Goal: Transaction & Acquisition: Purchase product/service

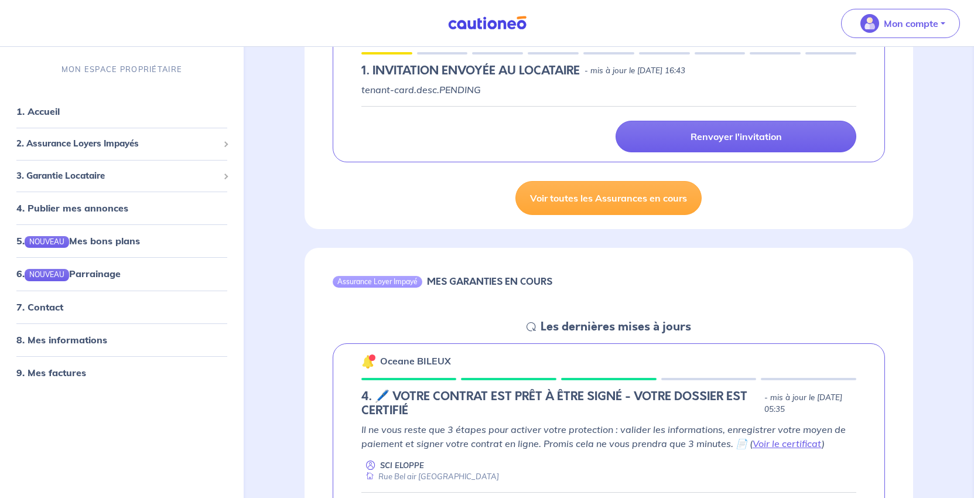
scroll to position [469, 0]
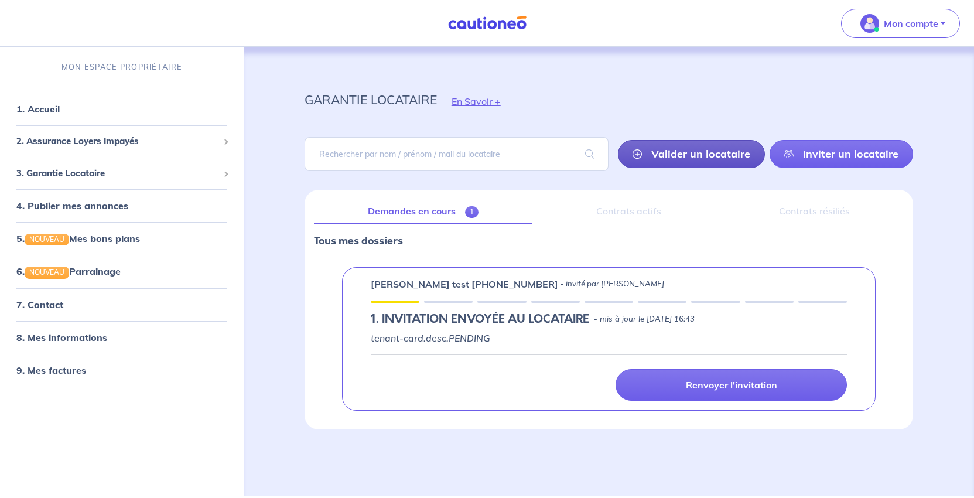
click at [621, 168] on link "Valider un locataire" at bounding box center [691, 154] width 147 height 28
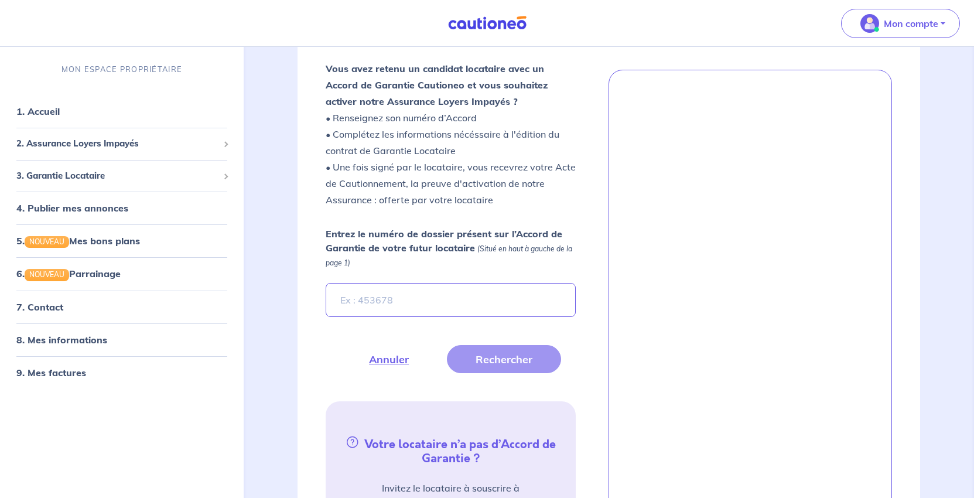
scroll to position [61, 0]
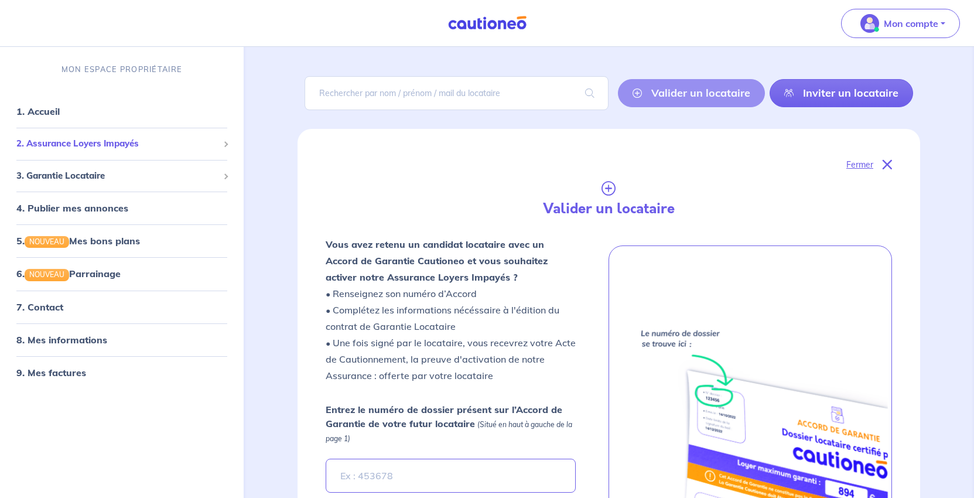
click at [117, 153] on div "2. Assurance Loyers Impayés" at bounding box center [122, 143] width 234 height 23
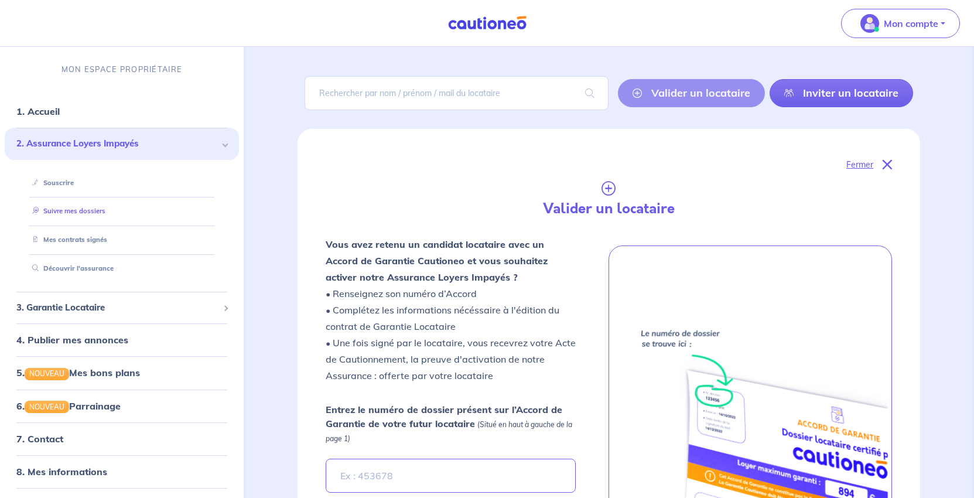
click at [104, 215] on link "Suivre mes dossiers" at bounding box center [67, 211] width 78 height 8
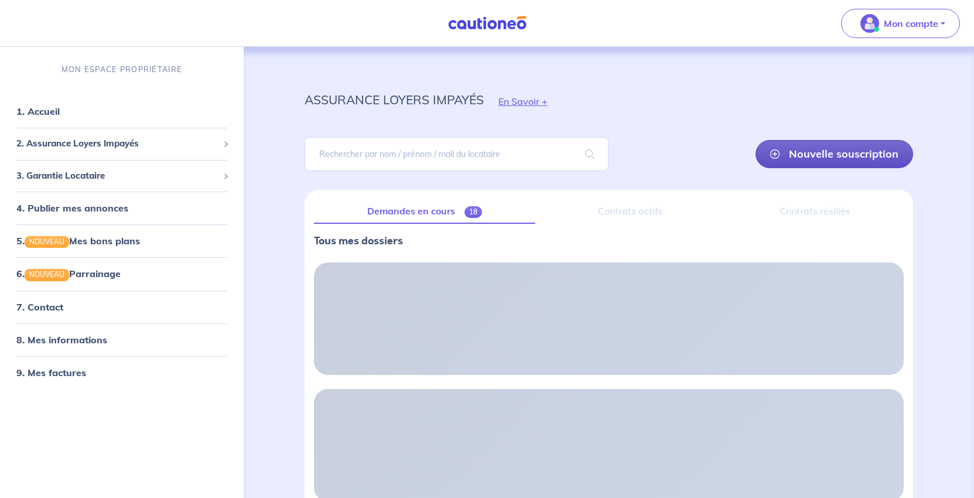
click at [823, 168] on link "Nouvelle souscription" at bounding box center [835, 154] width 158 height 28
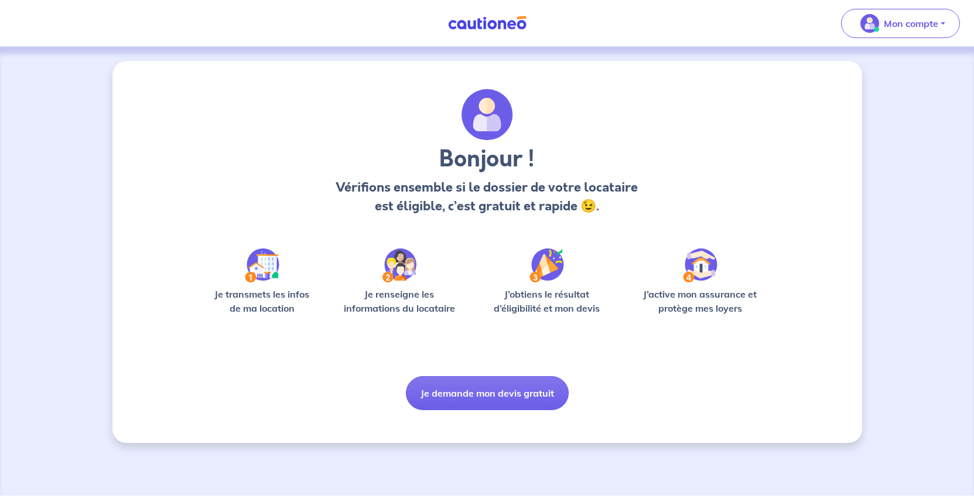
scroll to position [64, 0]
click at [510, 410] on button "Je demande mon devis gratuit" at bounding box center [487, 393] width 163 height 34
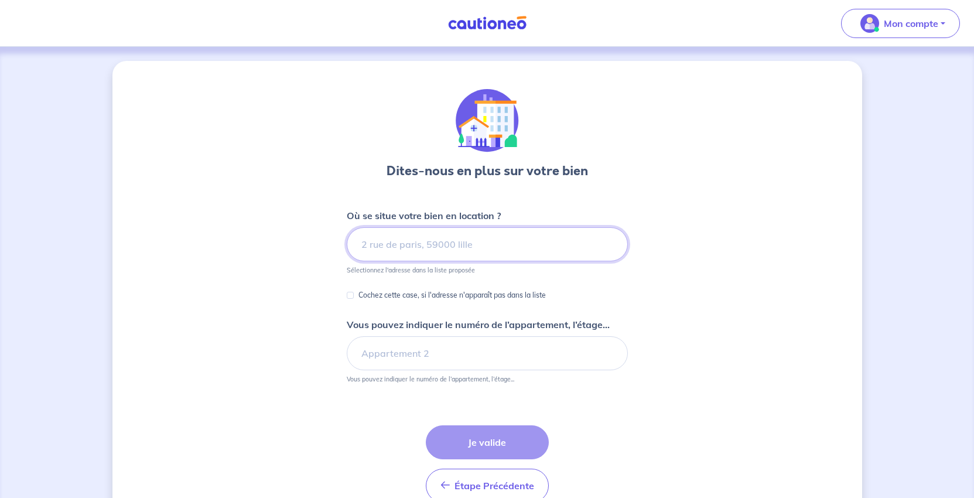
click at [418, 261] on input at bounding box center [487, 244] width 281 height 34
paste input "[STREET_ADDRESS]"
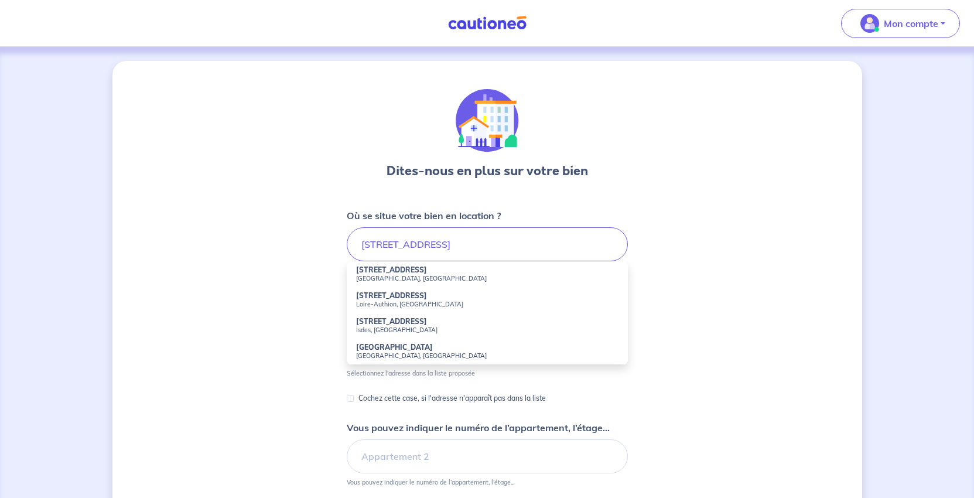
click at [375, 274] on strong "[STREET_ADDRESS]" at bounding box center [391, 269] width 71 height 9
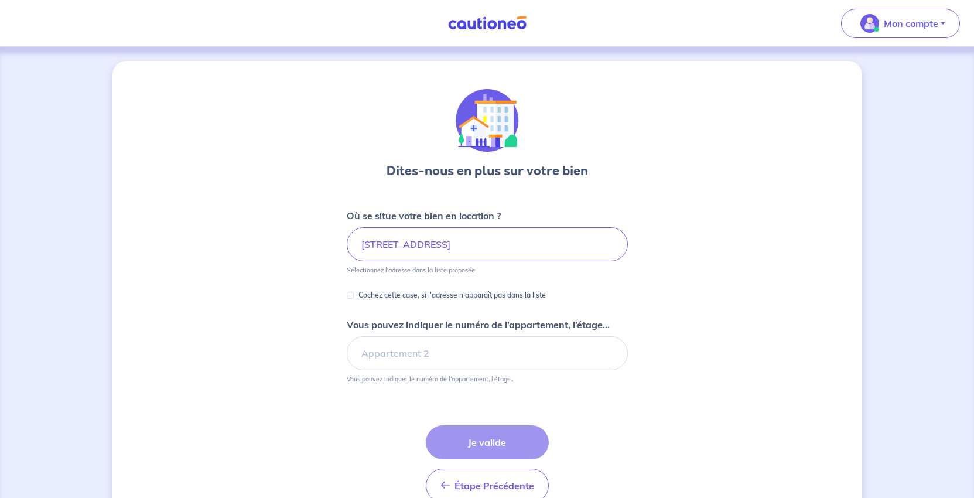
type input "[STREET_ADDRESS]"
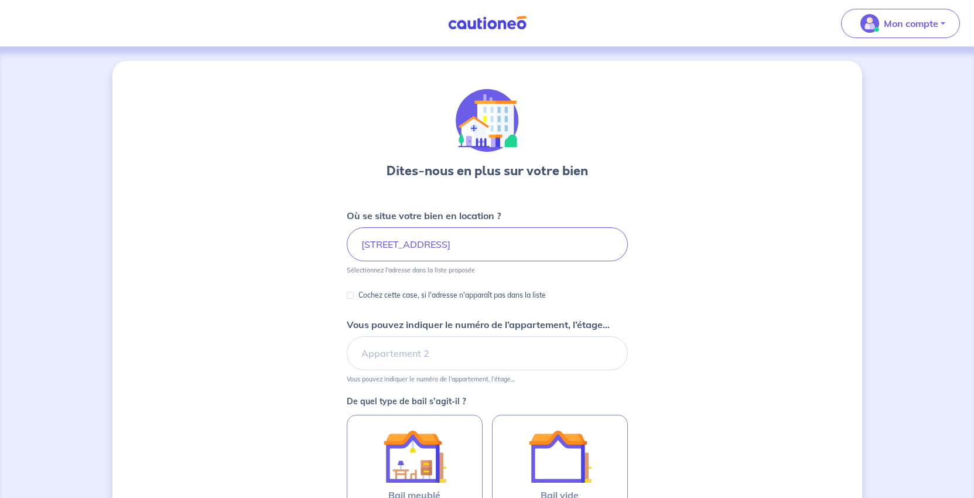
scroll to position [117, 0]
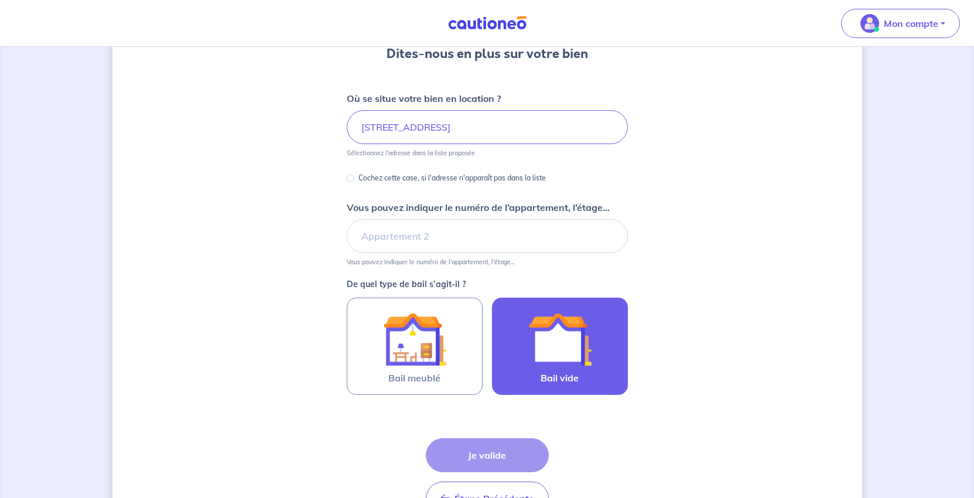
click at [585, 371] on img at bounding box center [560, 339] width 63 height 63
click at [0, 0] on input "Bail vide" at bounding box center [0, 0] width 0 height 0
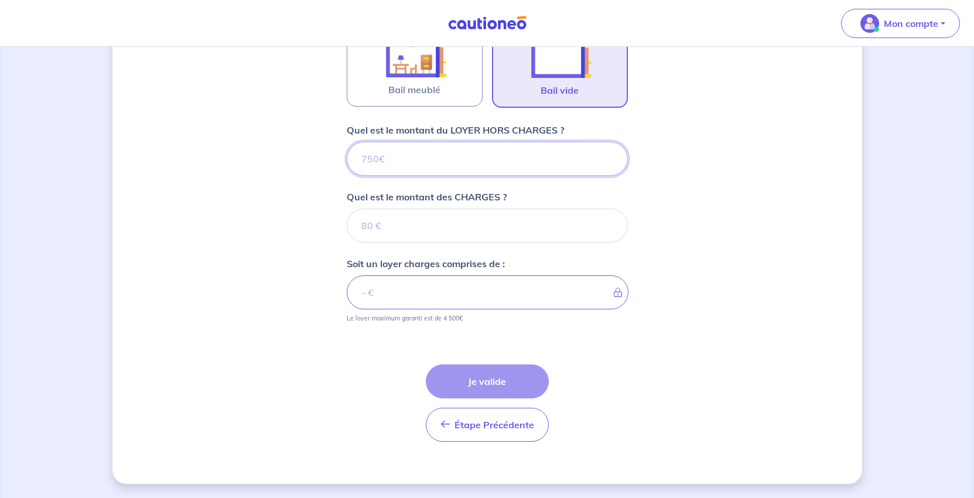
scroll to position [480, 0]
click at [374, 176] on input "Quel est le montant du LOYER HORS CHARGES ?" at bounding box center [487, 159] width 281 height 34
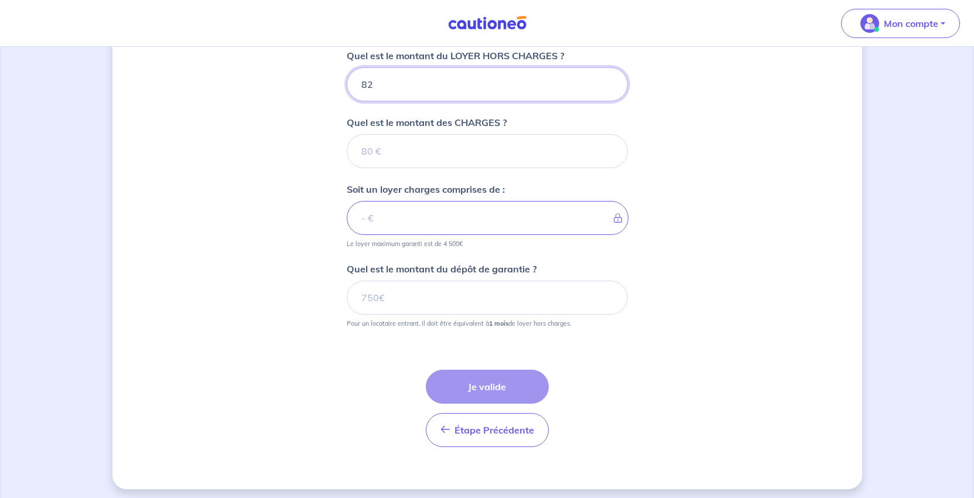
type input "825"
click at [371, 168] on input "Quel est le montant des CHARGES ?" at bounding box center [487, 151] width 281 height 34
type input "125"
type input "950"
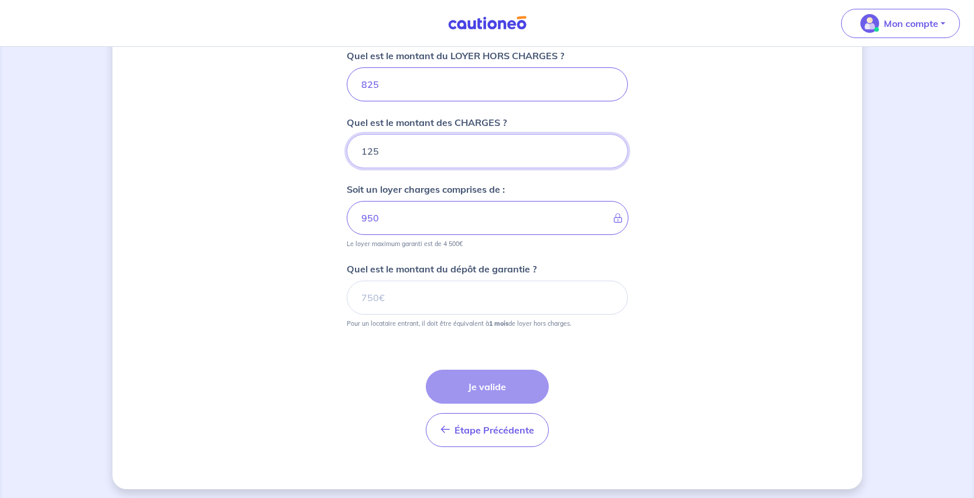
type input "125"
click at [741, 339] on div "Dites-nous en plus sur votre bien Où se situe votre bien en location ? [STREET_…" at bounding box center [488, 35] width 750 height 908
click at [375, 315] on input "Quel est le montant du dépôt de garantie ?" at bounding box center [487, 298] width 281 height 34
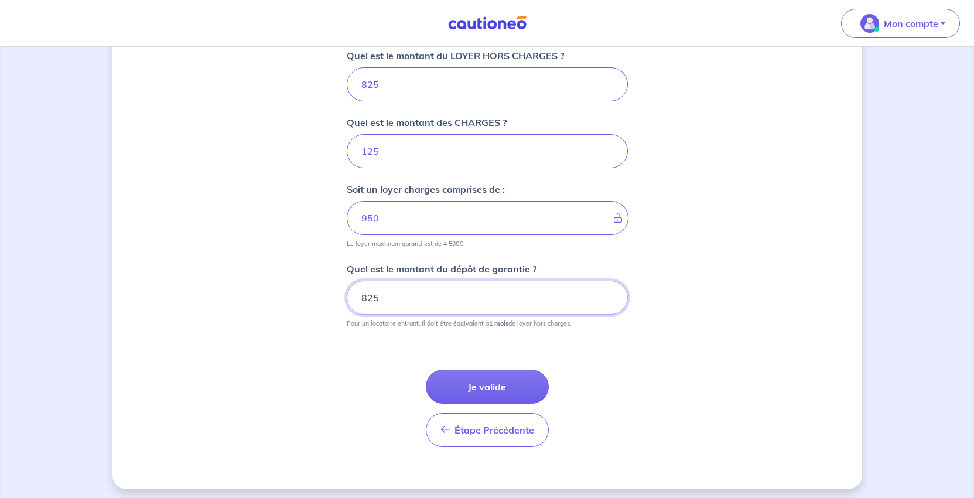
type input "825"
click at [746, 417] on div "Dites-nous en plus sur votre bien Où se situe votre bien en location ? [STREET_…" at bounding box center [488, 35] width 750 height 908
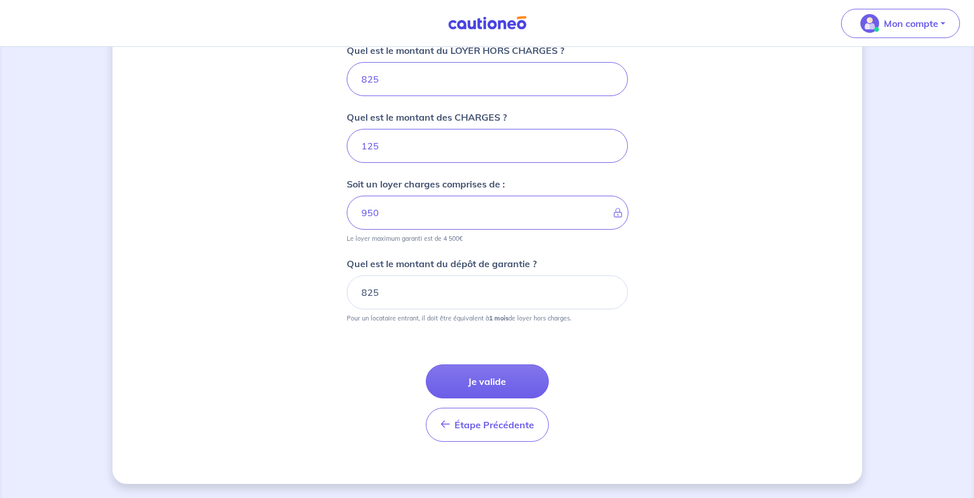
scroll to position [697, 0]
click at [512, 364] on button "Je valide" at bounding box center [487, 381] width 123 height 34
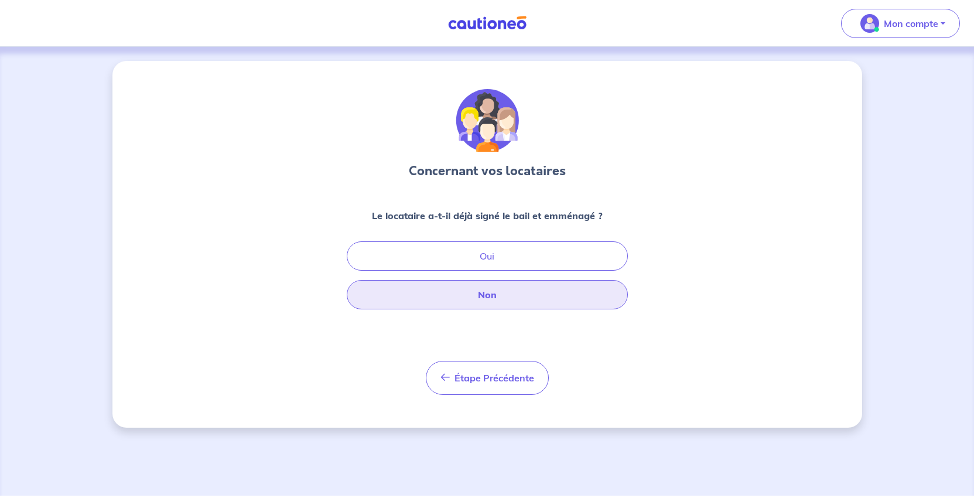
click at [509, 309] on button "Non" at bounding box center [487, 294] width 281 height 29
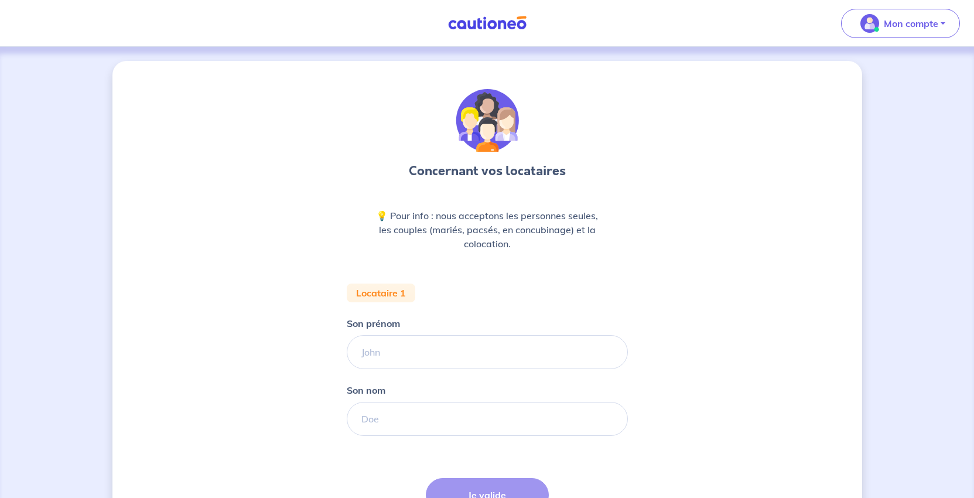
scroll to position [117, 0]
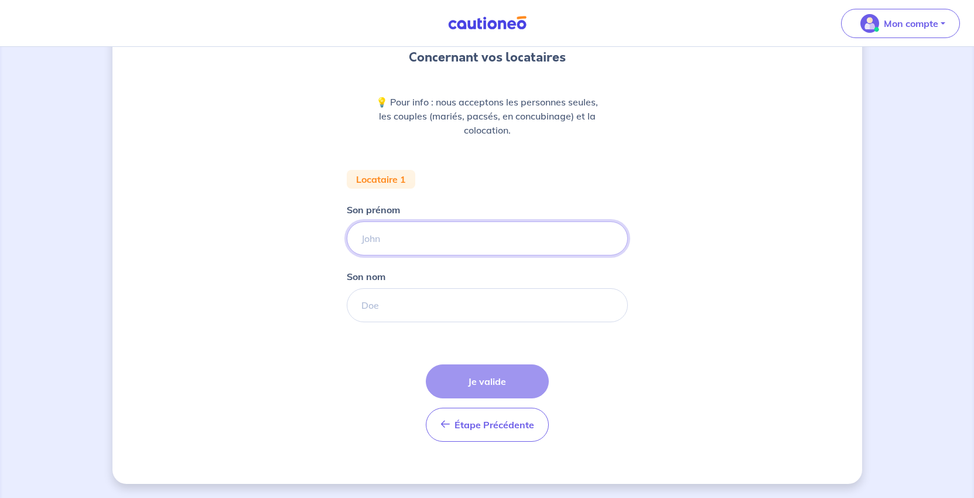
click at [388, 255] on input "Son prénom" at bounding box center [487, 238] width 281 height 34
type input "NINONET"
drag, startPoint x: 397, startPoint y: 312, endPoint x: 216, endPoint y: 287, distance: 182.2
click at [216, 287] on div "Concernant vos locataires 💡 Pour info : nous acceptons les personnes seules, le…" at bounding box center [488, 215] width 750 height 537
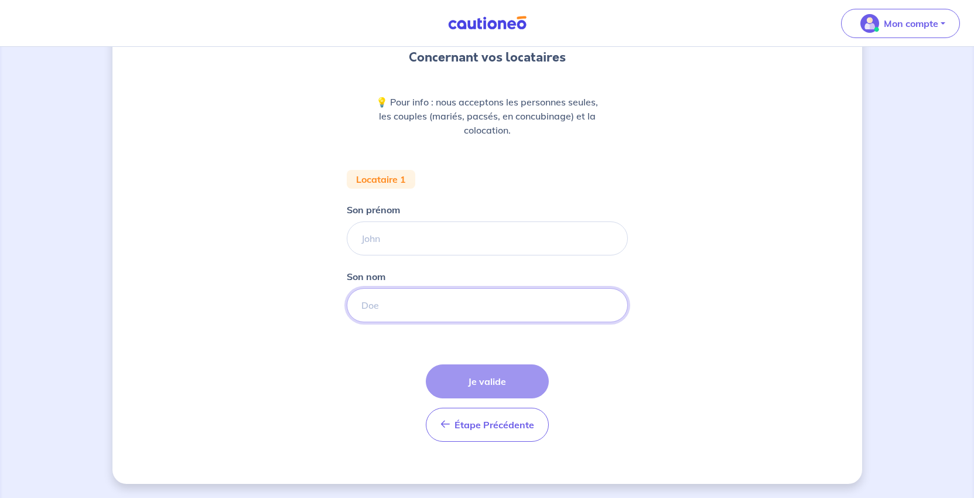
click at [347, 322] on input "Son nom" at bounding box center [487, 305] width 281 height 34
paste input "NINONET"
type input "NINONET"
click at [385, 255] on input "Son prénom" at bounding box center [487, 238] width 281 height 34
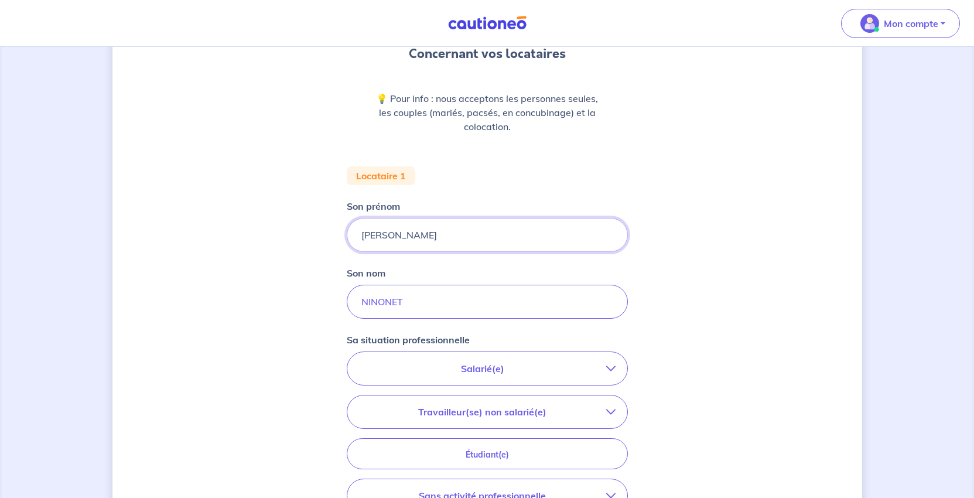
scroll to position [234, 0]
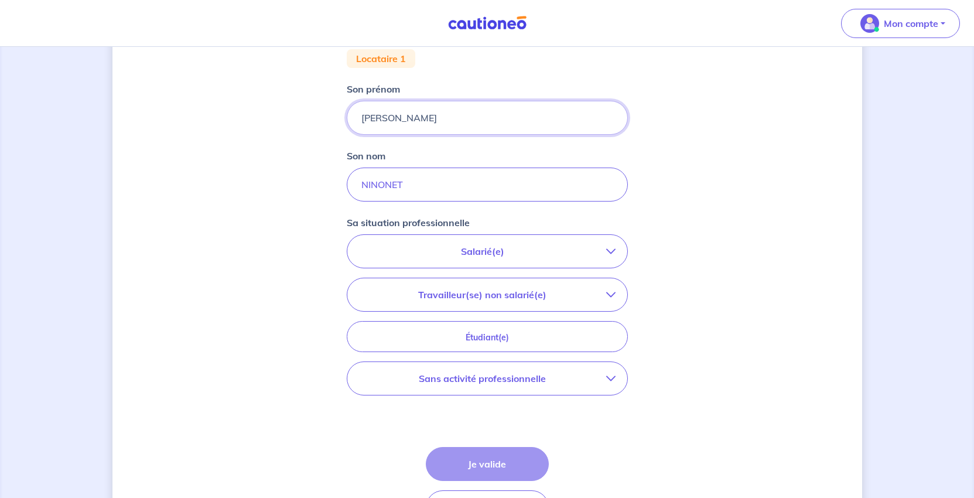
type input "[PERSON_NAME]"
click at [517, 258] on p "Salarié(e)" at bounding box center [482, 251] width 247 height 14
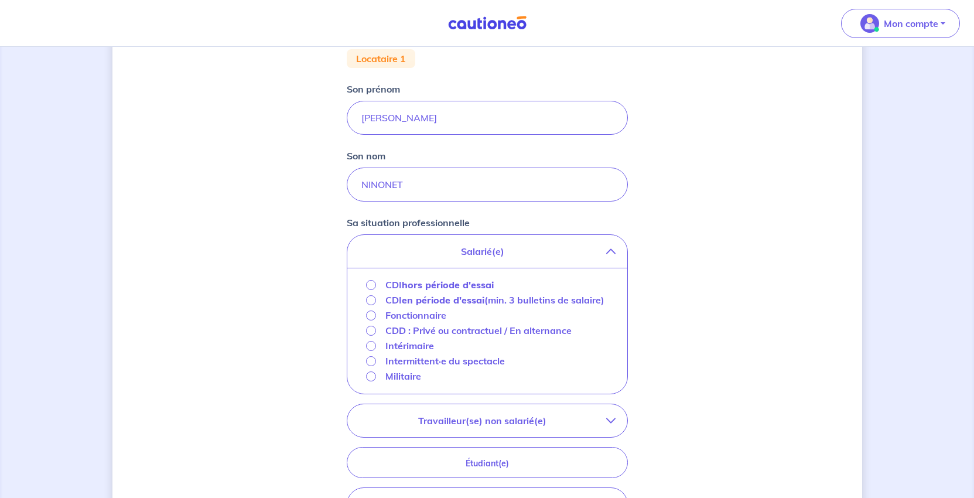
click at [386, 292] on p "CDI hors période d'essai" at bounding box center [440, 285] width 108 height 14
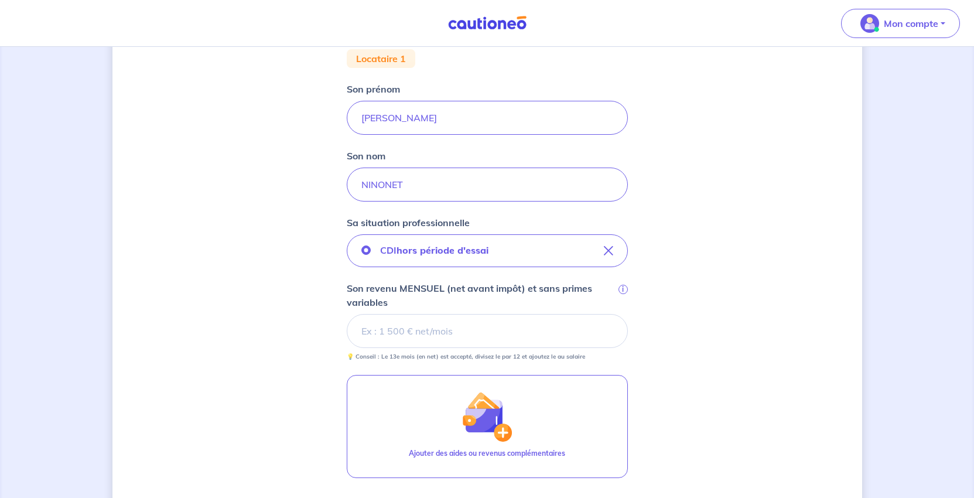
scroll to position [352, 0]
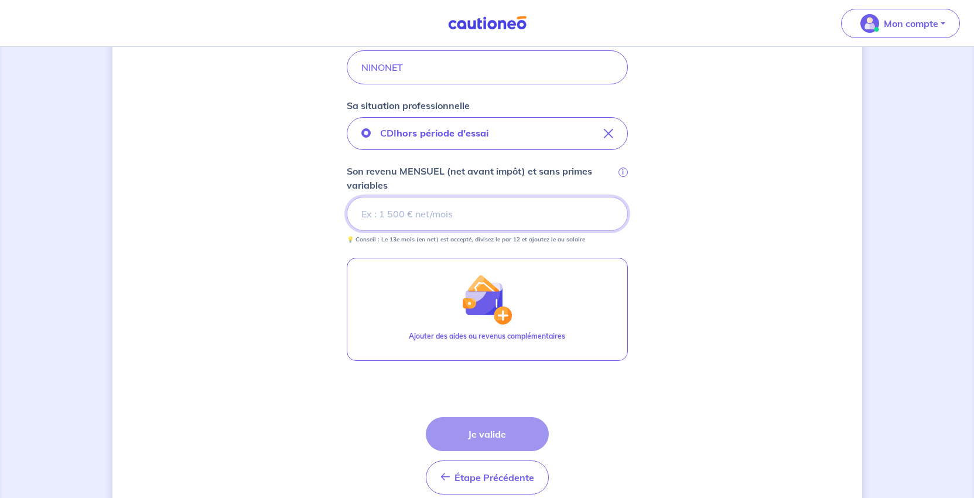
click at [420, 231] on input "Son revenu MENSUEL (net avant impôt) et sans primes variables i" at bounding box center [487, 214] width 281 height 34
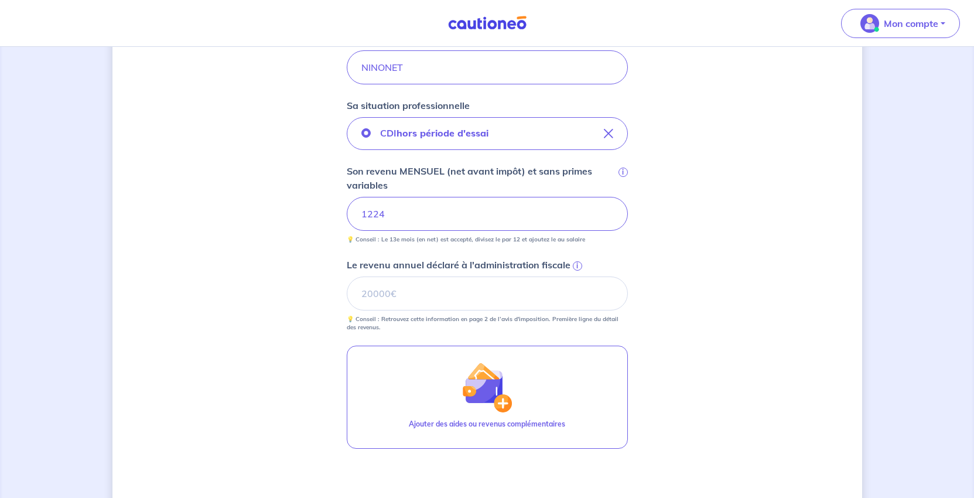
click at [811, 413] on div "Concernant vos locataires 💡 Pour info : nous acceptons les personnes seules, le…" at bounding box center [488, 166] width 750 height 915
click at [471, 311] on input "Le revenu annuel déclaré à l'administration fiscale i" at bounding box center [487, 294] width 281 height 34
type input "21019"
click at [745, 397] on div "Concernant vos locataires 💡 Pour info : nous acceptons les personnes seules, le…" at bounding box center [488, 166] width 750 height 915
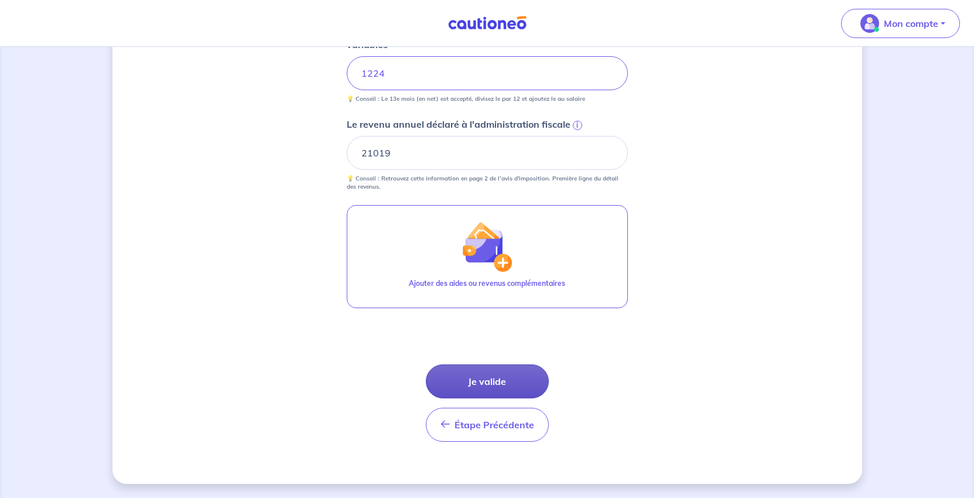
click at [500, 398] on button "Je valide" at bounding box center [487, 381] width 123 height 34
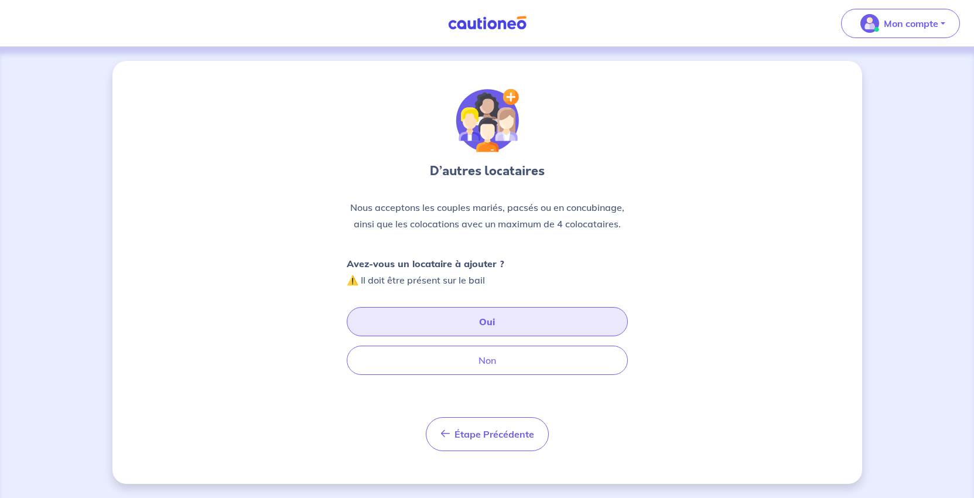
click at [510, 336] on button "Oui" at bounding box center [487, 321] width 281 height 29
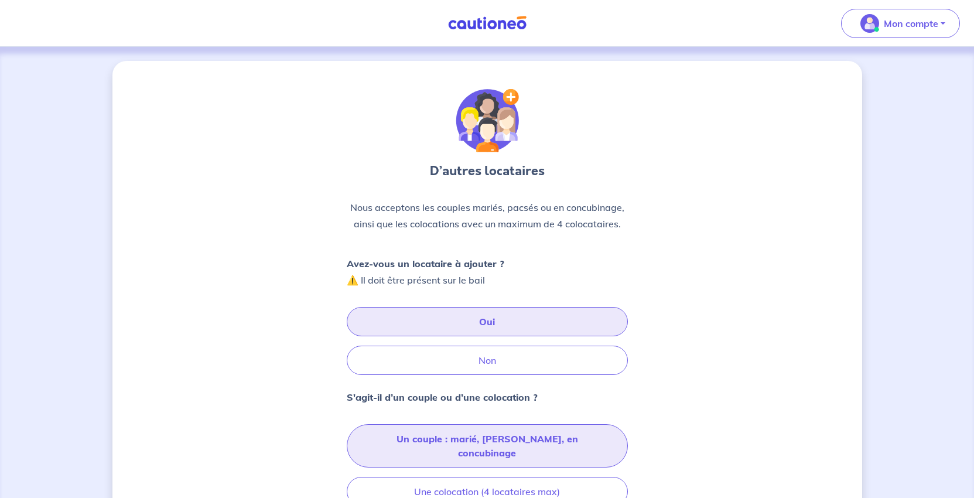
scroll to position [176, 0]
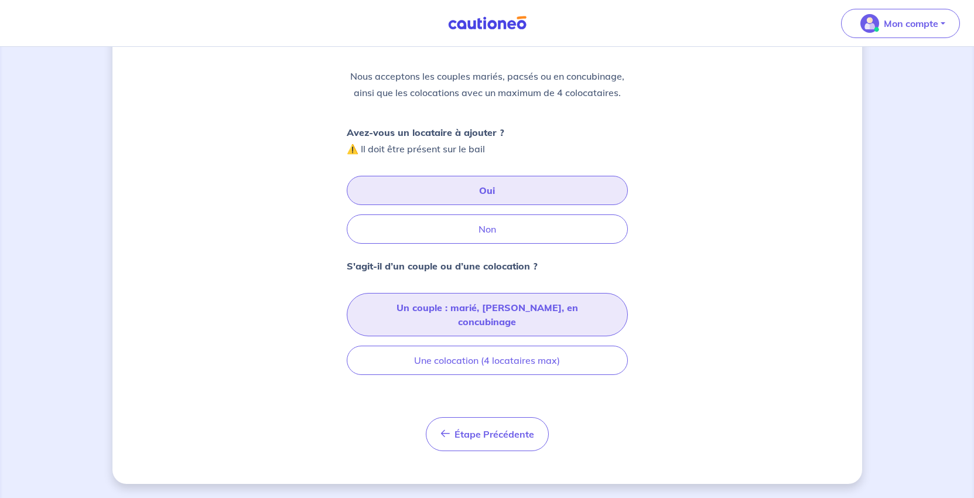
click at [492, 336] on button "Un couple : marié, [PERSON_NAME], en concubinage" at bounding box center [487, 314] width 281 height 43
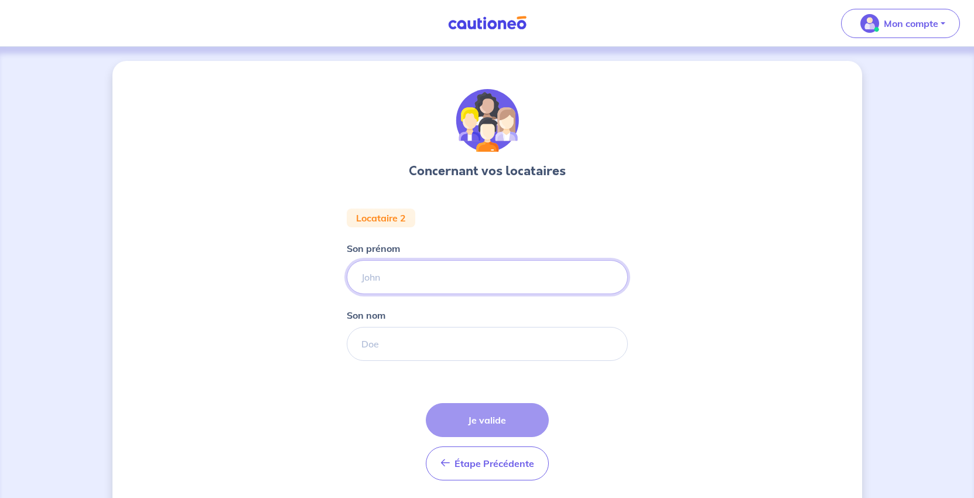
click at [357, 294] on input "Son prénom" at bounding box center [487, 277] width 281 height 34
click at [377, 294] on input "MEISSONIER" at bounding box center [487, 277] width 281 height 34
type input "MEISSONNIER"
click at [404, 361] on input "Son nom" at bounding box center [487, 344] width 281 height 34
drag, startPoint x: 427, startPoint y: 328, endPoint x: 223, endPoint y: 318, distance: 204.2
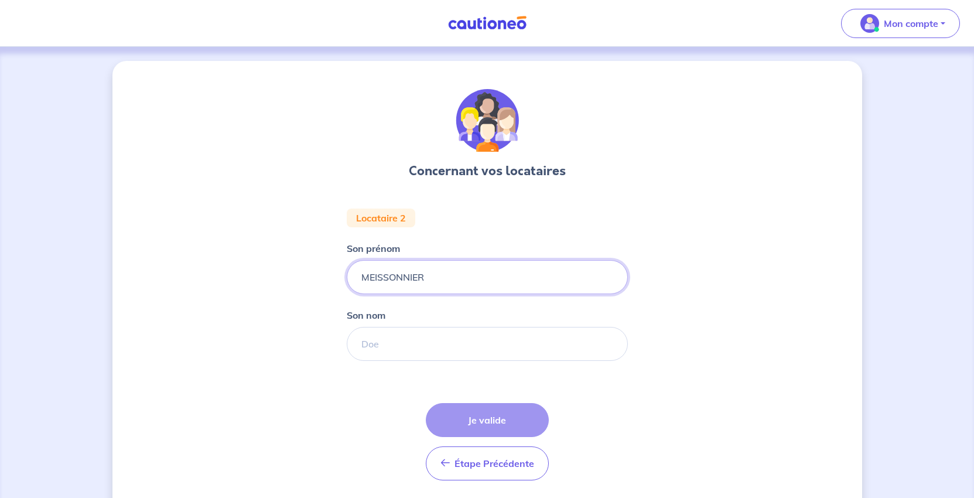
click at [223, 318] on div "Concernant vos locataires Locataire 2 Son prénom [PERSON_NAME] Son nom Étape Pr…" at bounding box center [488, 292] width 750 height 462
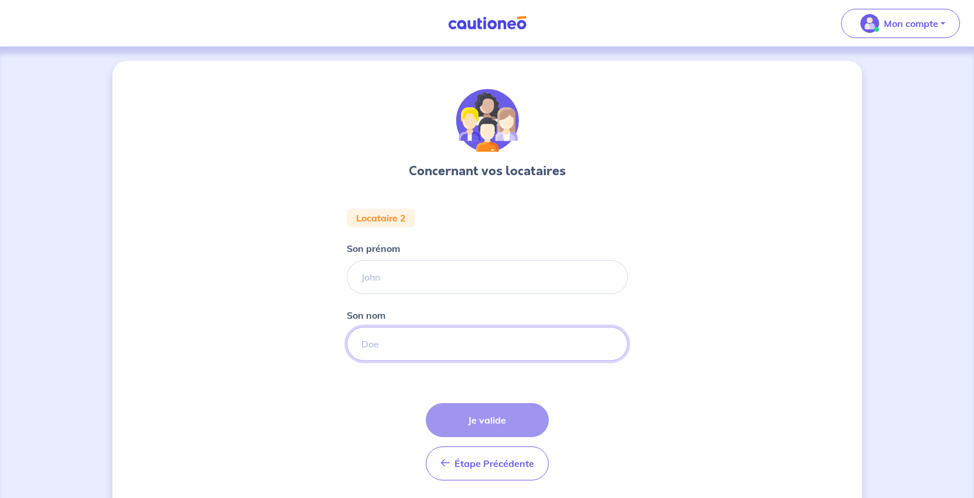
click at [387, 361] on input "Son nom" at bounding box center [487, 344] width 281 height 34
paste input "MEISSONNIER"
type input "MEISSONNIER"
click at [372, 294] on input "Son prénom" at bounding box center [487, 277] width 281 height 34
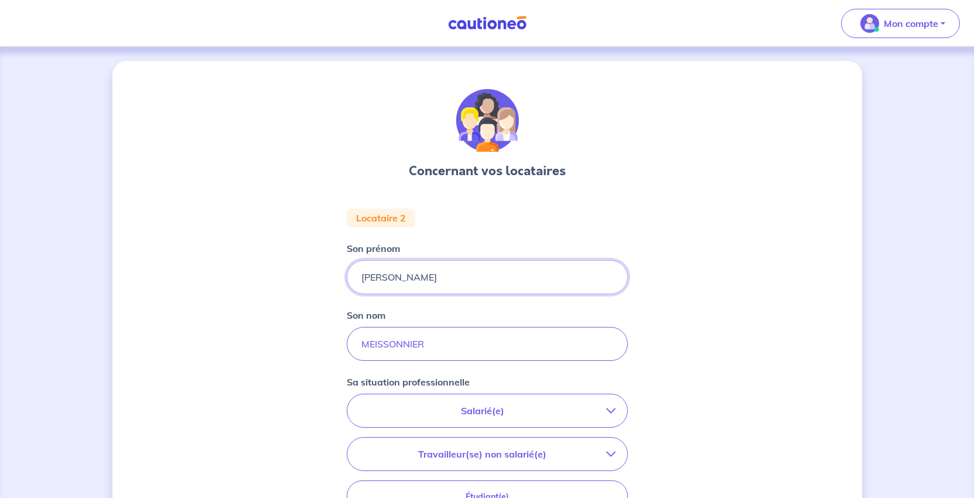
scroll to position [176, 0]
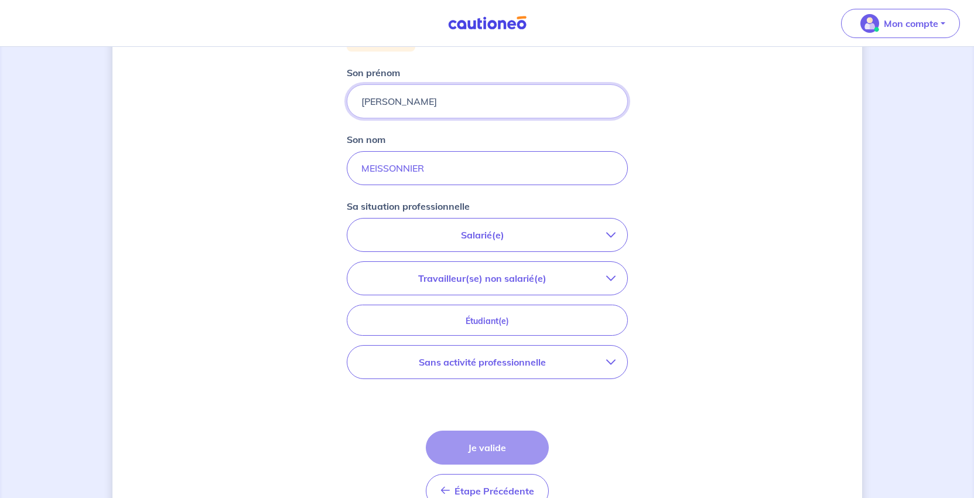
type input "[PERSON_NAME]"
click at [446, 242] on p "Salarié(e)" at bounding box center [482, 235] width 247 height 14
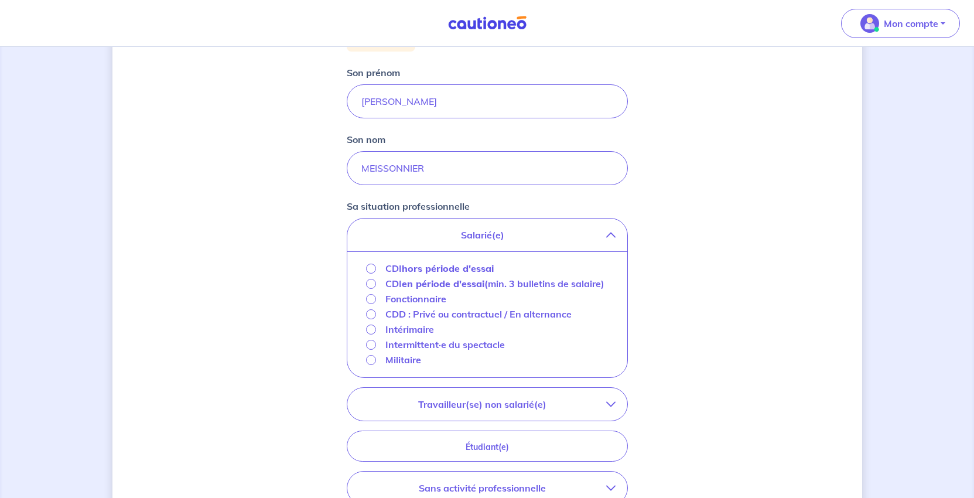
click at [410, 274] on strong "hors période d'essai" at bounding box center [448, 269] width 92 height 12
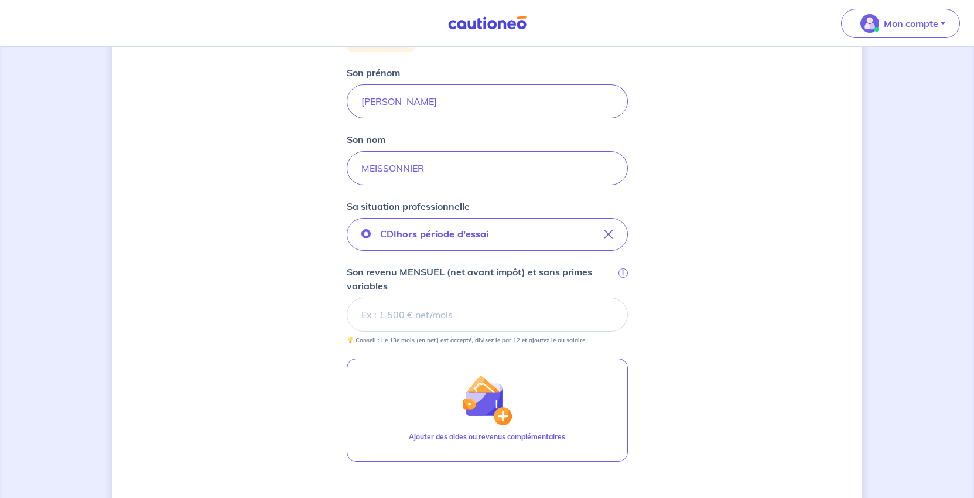
scroll to position [234, 0]
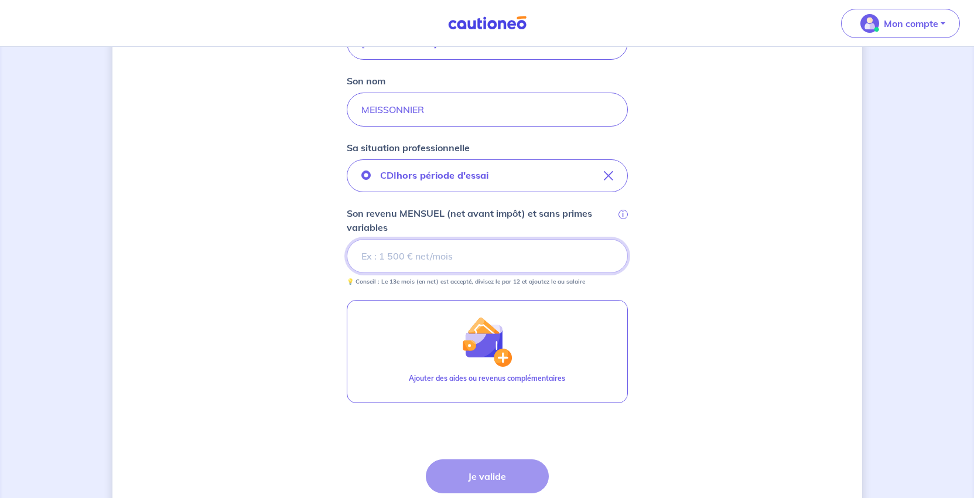
click at [432, 273] on input "Son revenu MENSUEL (net avant impôt) et sans primes variables i" at bounding box center [487, 256] width 281 height 34
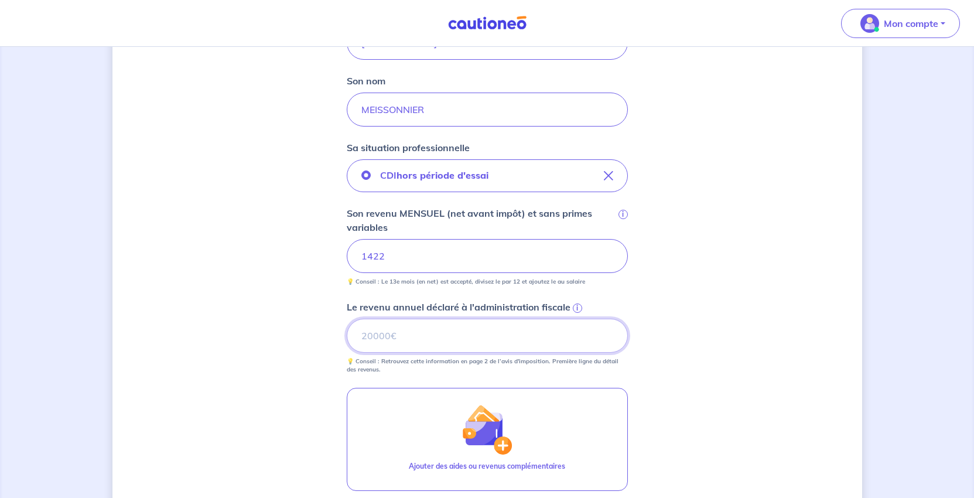
click at [430, 353] on input "Le revenu annuel déclaré à l'administration fiscale i" at bounding box center [487, 336] width 281 height 34
type input "17264"
click at [860, 390] on div "Concernant vos locataires Locataire 2 Son prénom [PERSON_NAME] nom [PERSON_NAME…" at bounding box center [488, 247] width 750 height 840
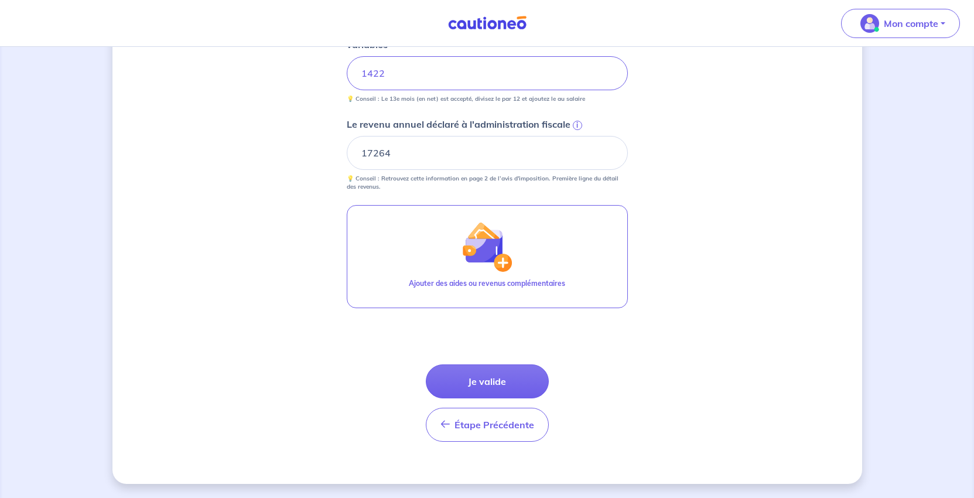
scroll to position [586, 0]
click at [509, 382] on button "Je valide" at bounding box center [487, 381] width 123 height 34
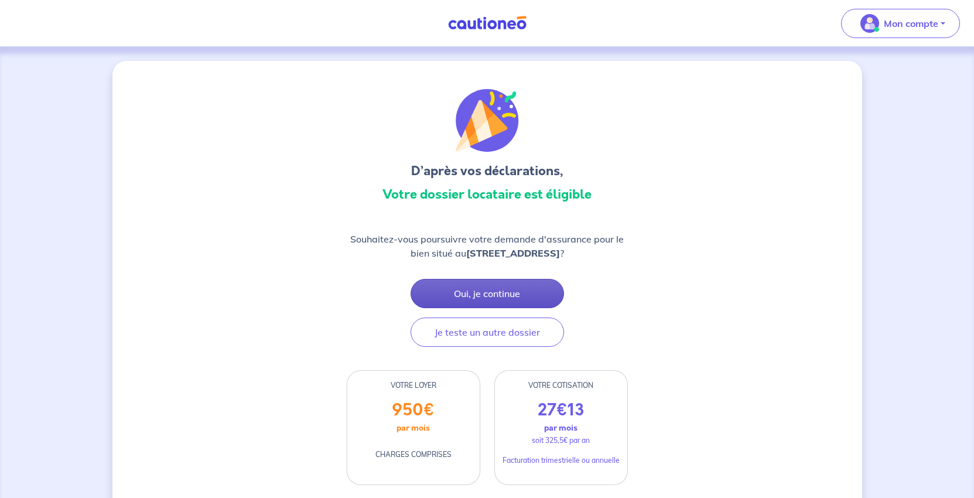
click at [509, 308] on button "Oui, je continue" at bounding box center [488, 293] width 154 height 29
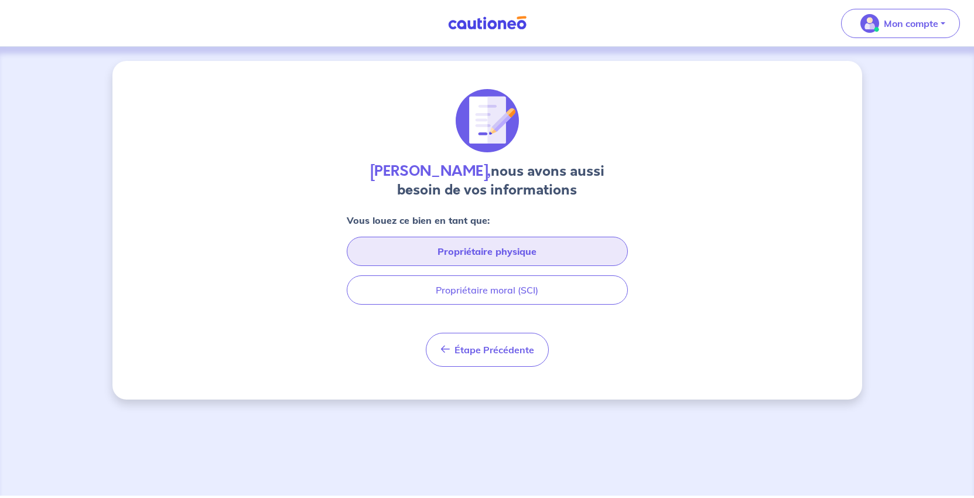
click at [520, 266] on button "Propriétaire physique" at bounding box center [487, 251] width 281 height 29
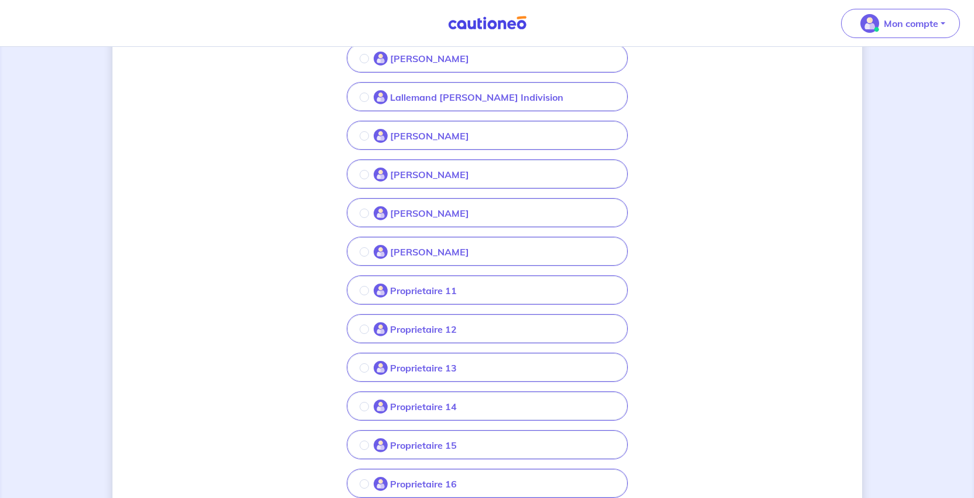
scroll to position [352, 0]
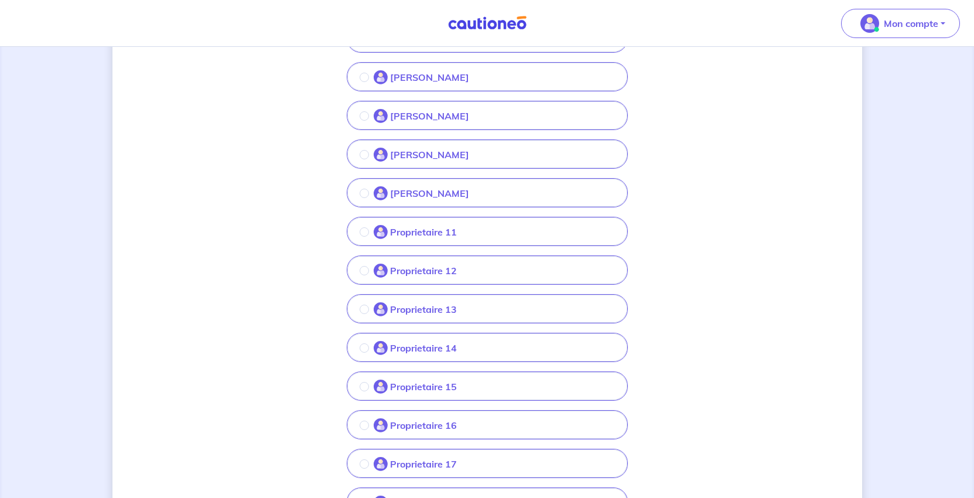
click at [390, 239] on p "Proprietaire 11" at bounding box center [423, 232] width 67 height 14
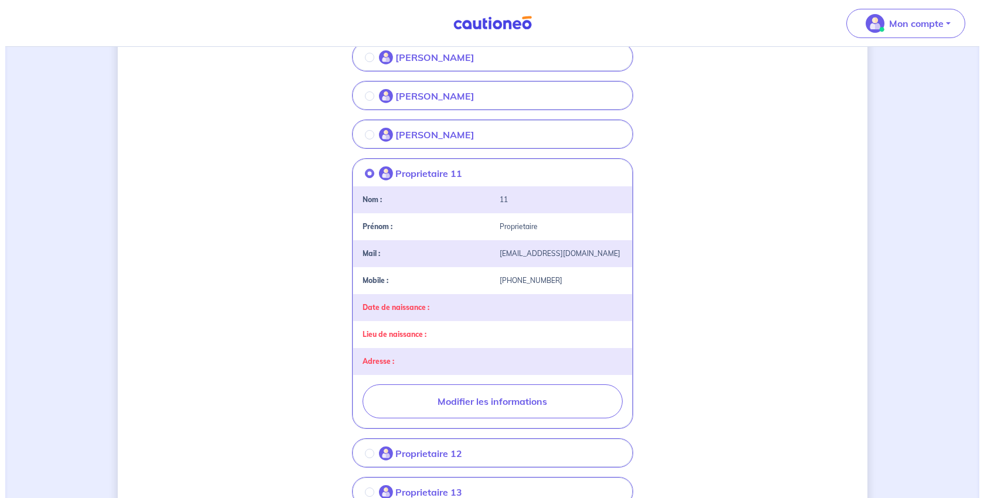
scroll to position [586, 0]
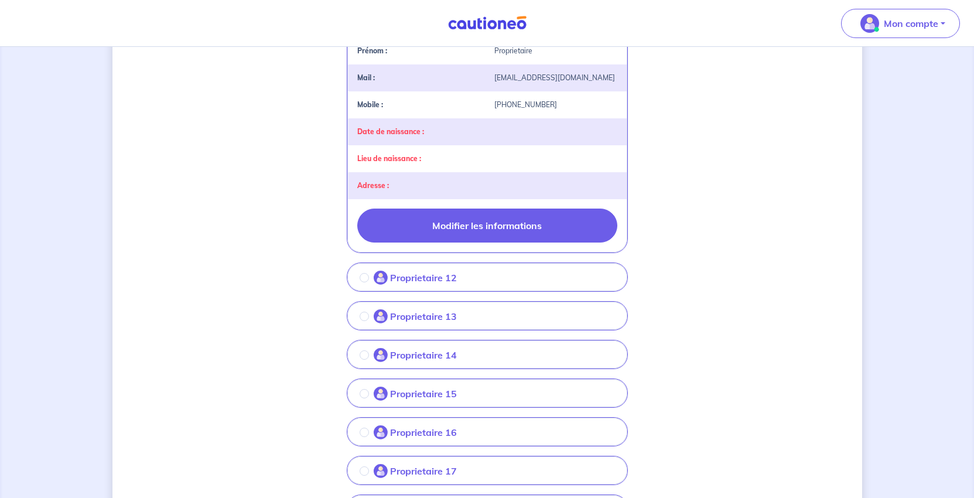
click at [480, 243] on button "Modifier les informations" at bounding box center [487, 226] width 260 height 34
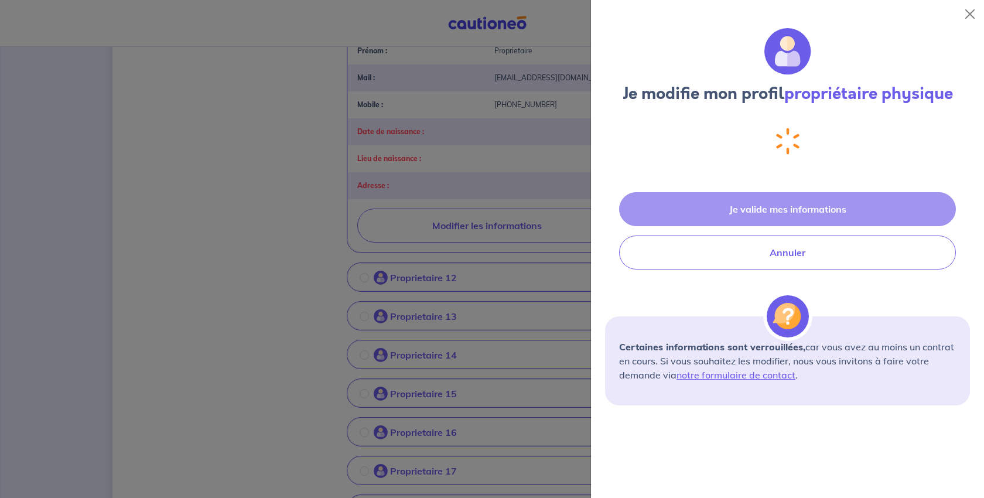
select select "FR"
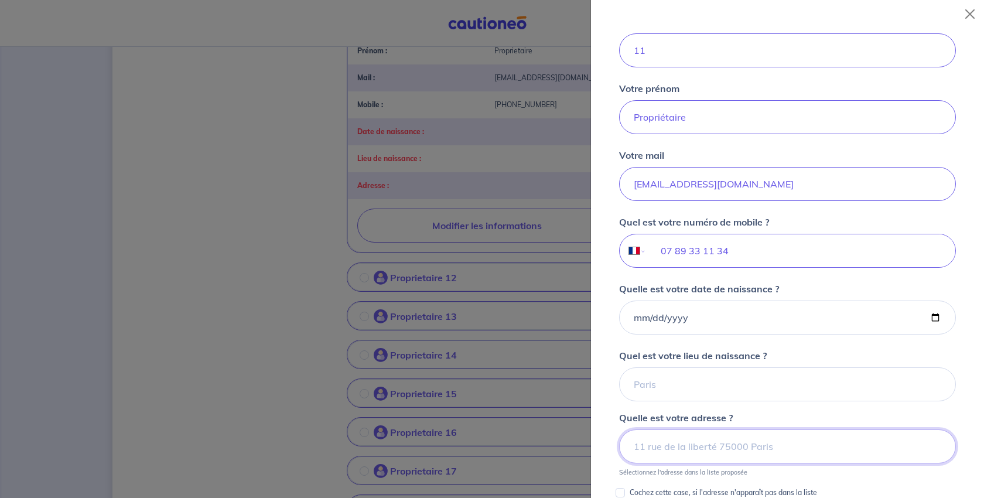
scroll to position [23, 0]
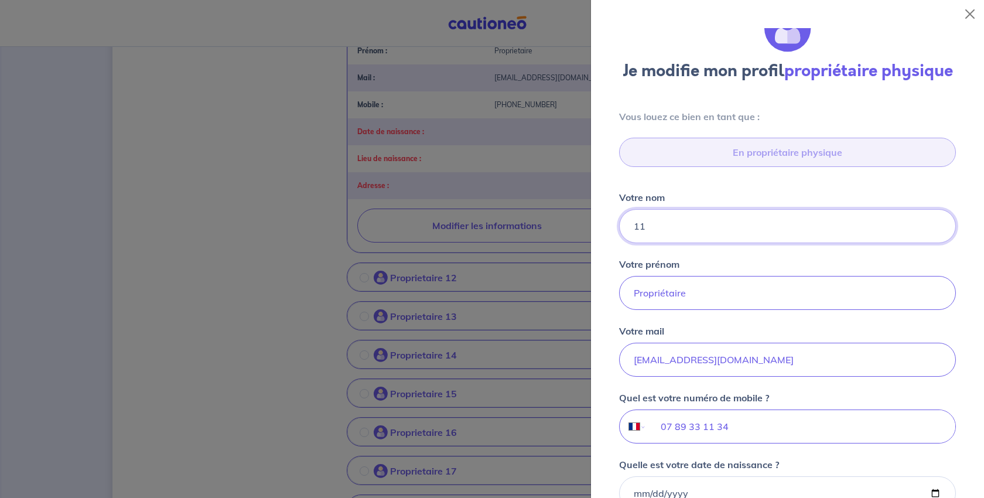
drag, startPoint x: 682, startPoint y: 298, endPoint x: 609, endPoint y: 298, distance: 72.7
click at [609, 298] on div "Vous louez ce bien en tant que : En propriétaire physique Votre nom 11 Votre pr…" at bounding box center [787, 393] width 365 height 566
type input "CAILLETTE"
click at [722, 310] on input "Propriétaire" at bounding box center [787, 293] width 337 height 34
drag, startPoint x: 731, startPoint y: 381, endPoint x: 570, endPoint y: 382, distance: 161.1
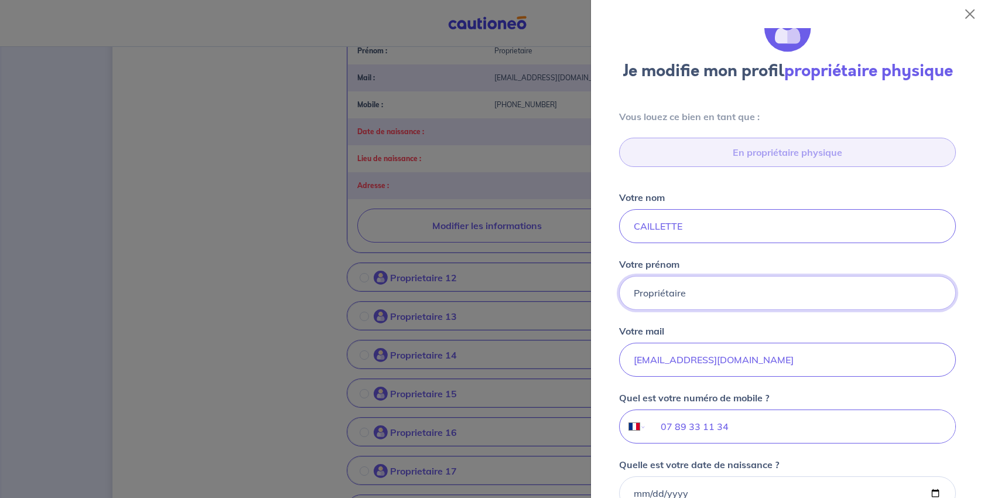
type input "[PERSON_NAME]"
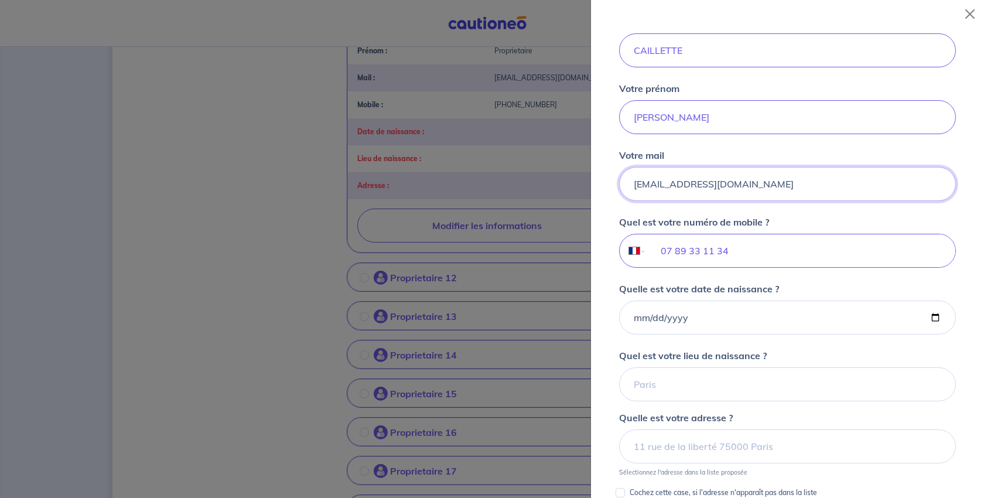
drag, startPoint x: 858, startPoint y: 289, endPoint x: 575, endPoint y: 298, distance: 282.6
type input "huissimmogmailcom"
click at [807, 267] on input "07 89 33 11 34" at bounding box center [801, 250] width 309 height 33
drag, startPoint x: 807, startPoint y: 376, endPoint x: 611, endPoint y: 382, distance: 196.4
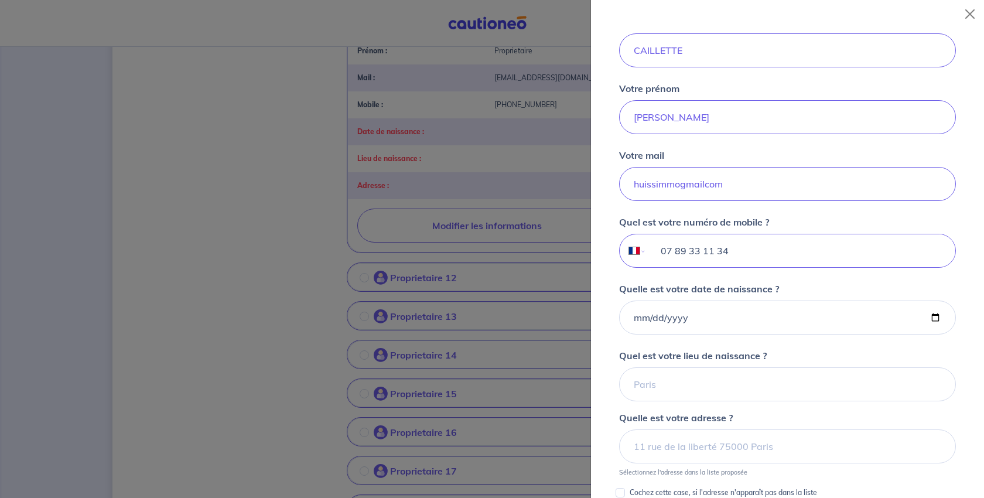
click at [611, 382] on div "Vous louez ce bien en tant que : En propriétaire physique Votre nom [PERSON_NAM…" at bounding box center [787, 217] width 365 height 566
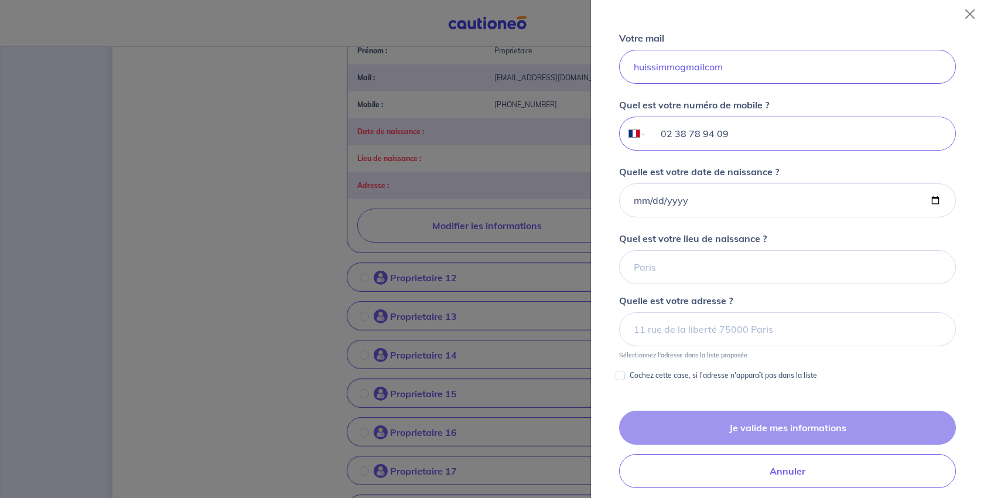
type input "02 38 78 94 09"
click at [672, 217] on input "Quelle est votre date de naissance ?" at bounding box center [787, 200] width 337 height 34
click at [646, 217] on input "Quelle est votre date de naissance ?" at bounding box center [787, 200] width 337 height 34
click at [919, 217] on input "Quelle est votre date de naissance ?" at bounding box center [787, 200] width 337 height 34
type input "[DATE]"
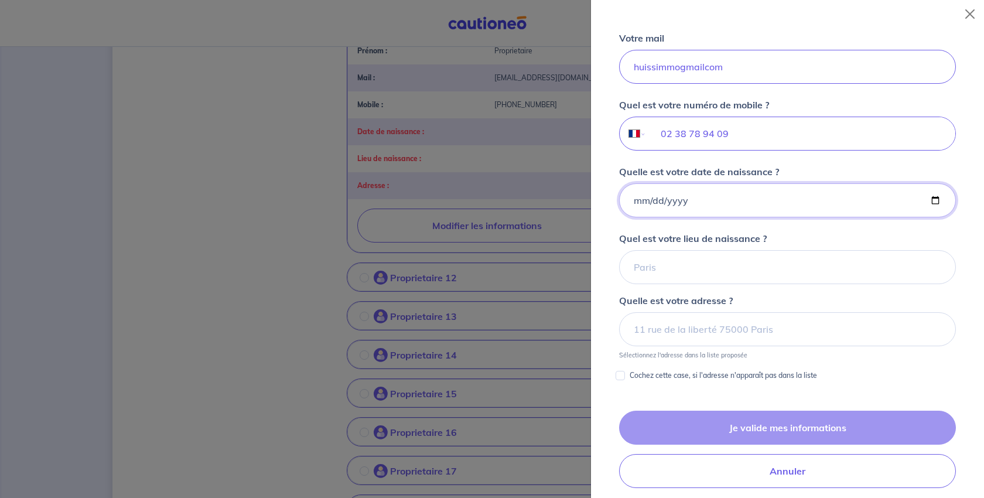
scroll to position [433, 0]
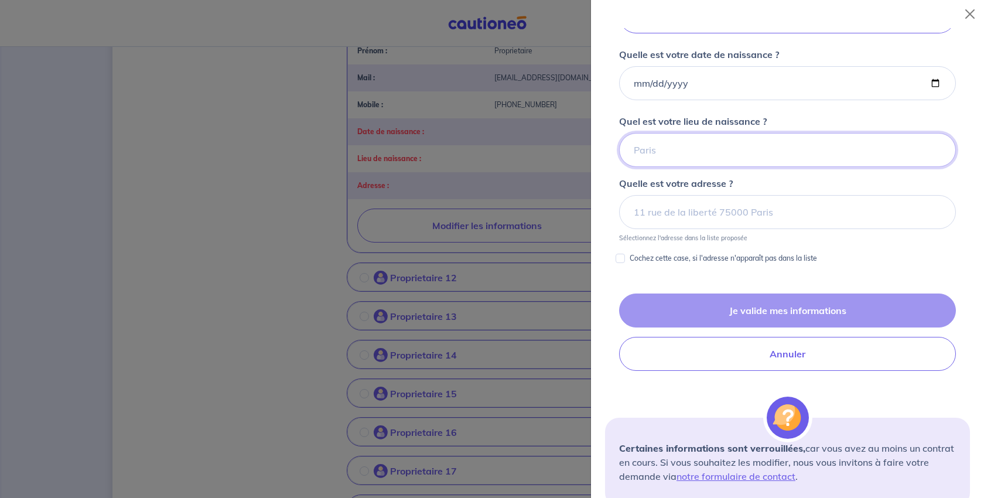
click at [674, 167] on input "Quel est votre lieu de naissance ?" at bounding box center [787, 150] width 337 height 34
type input "[GEOGRAPHIC_DATA]"
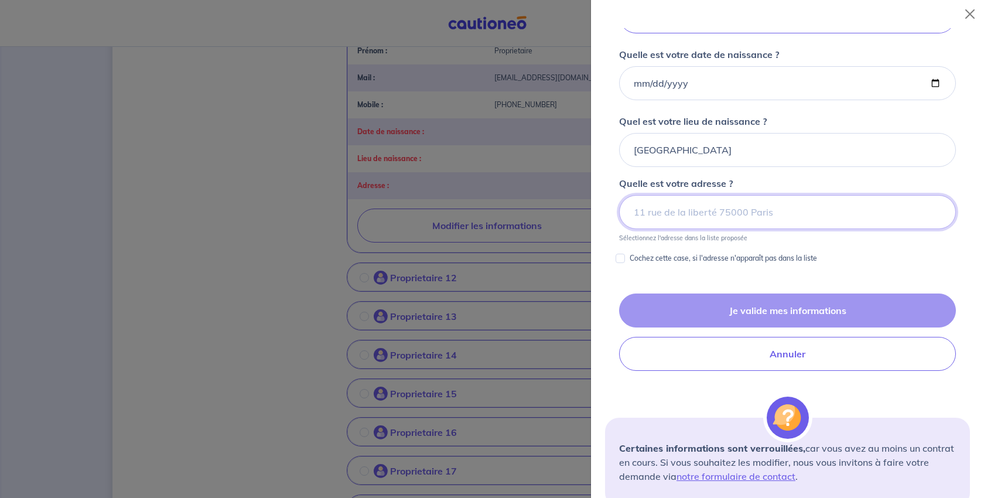
click at [711, 229] on input at bounding box center [787, 212] width 337 height 34
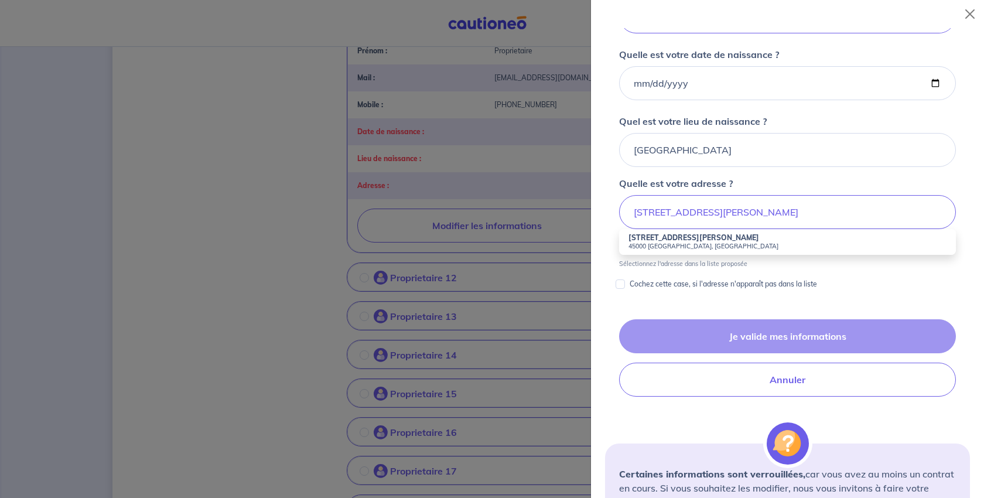
click at [693, 250] on small "45000 [GEOGRAPHIC_DATA], [GEOGRAPHIC_DATA]" at bounding box center [788, 246] width 318 height 8
type input "[STREET_ADDRESS][PERSON_NAME]"
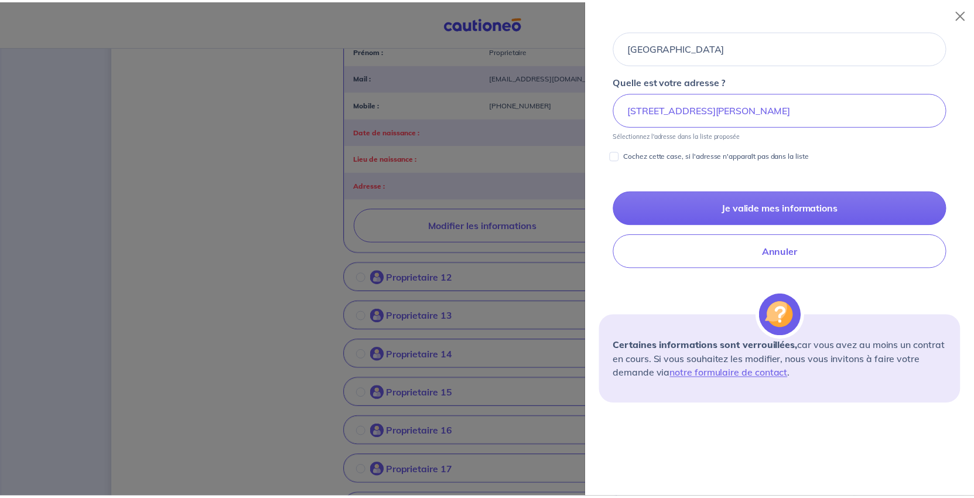
scroll to position [609, 0]
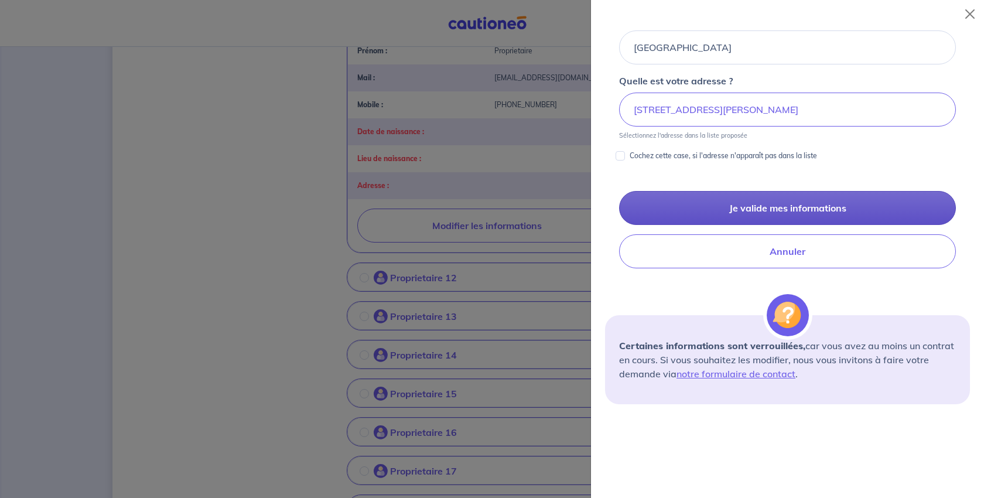
click at [743, 225] on button "Je valide mes informations" at bounding box center [787, 208] width 337 height 34
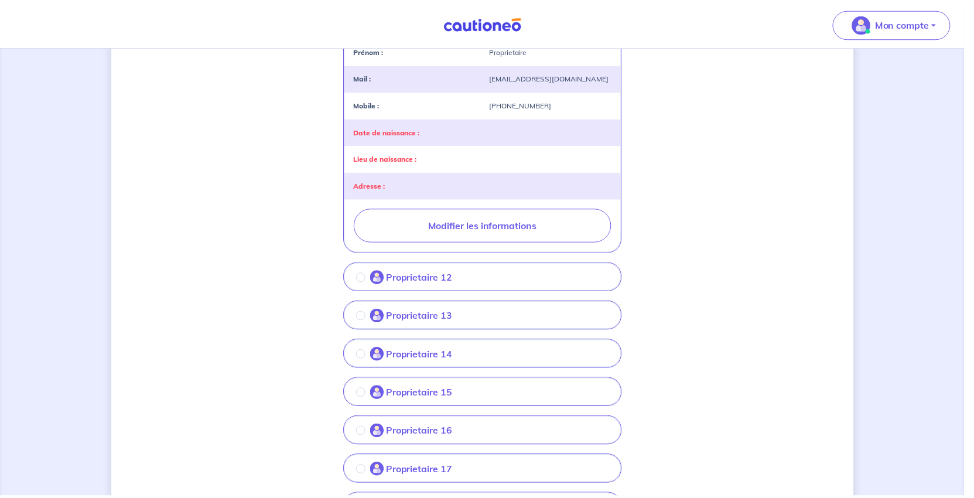
scroll to position [0, 0]
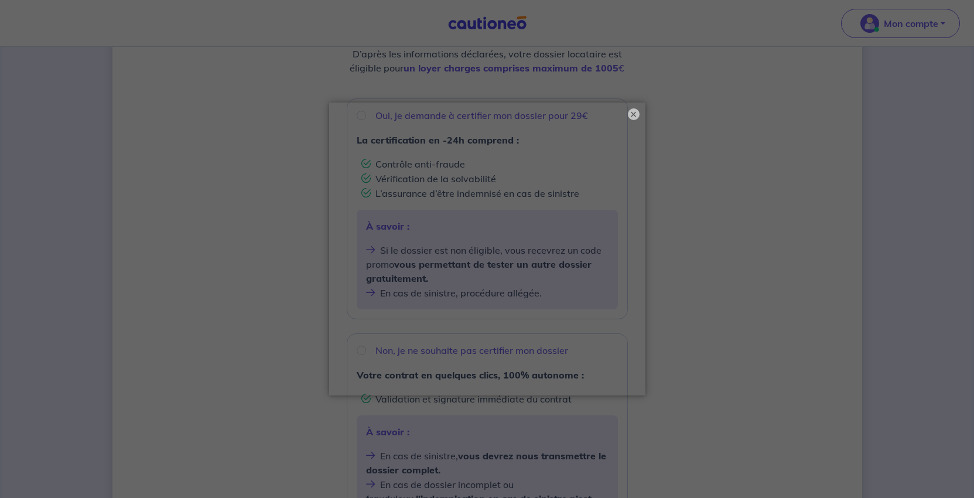
scroll to position [117, 0]
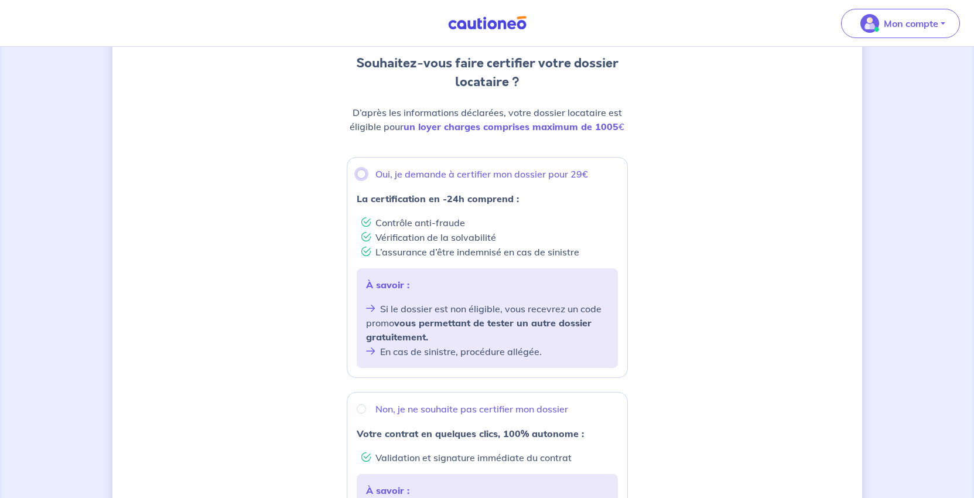
click at [357, 179] on input "Oui, je demande à certifier mon dossier pour 29€" at bounding box center [361, 173] width 9 height 9
radio input "true"
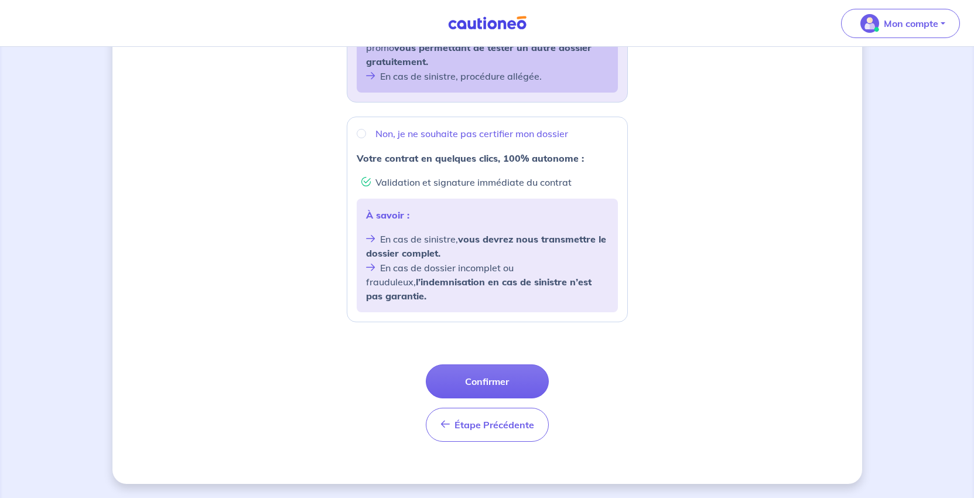
scroll to position [572, 0]
click at [512, 364] on button "Confirmer" at bounding box center [487, 381] width 123 height 34
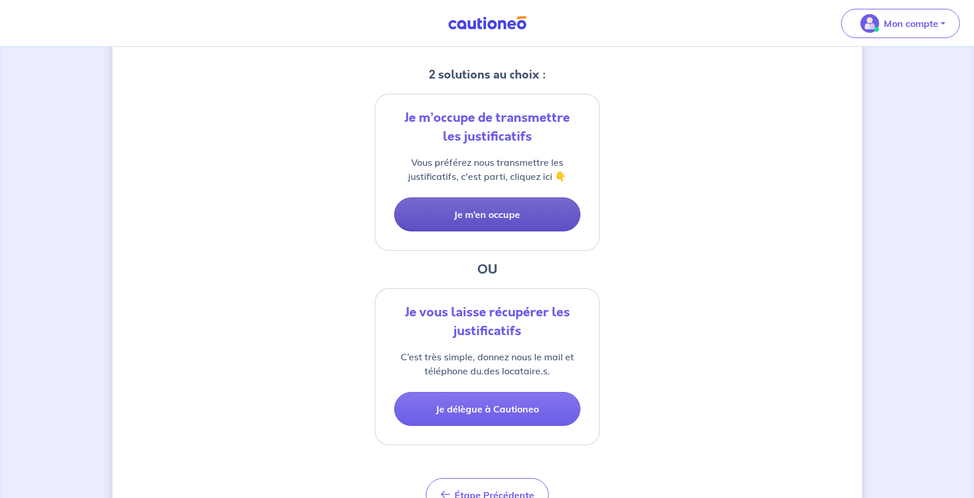
scroll to position [352, 0]
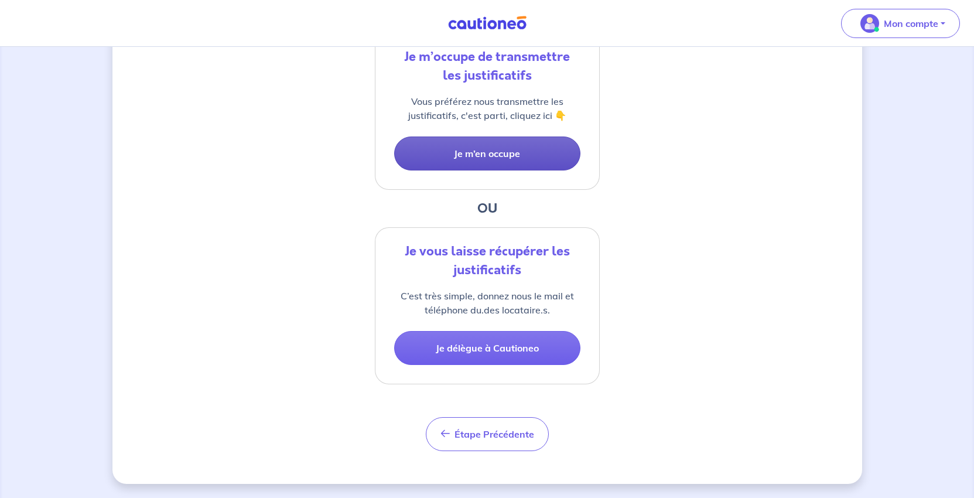
click at [492, 171] on button "Je m’en occupe" at bounding box center [487, 154] width 186 height 34
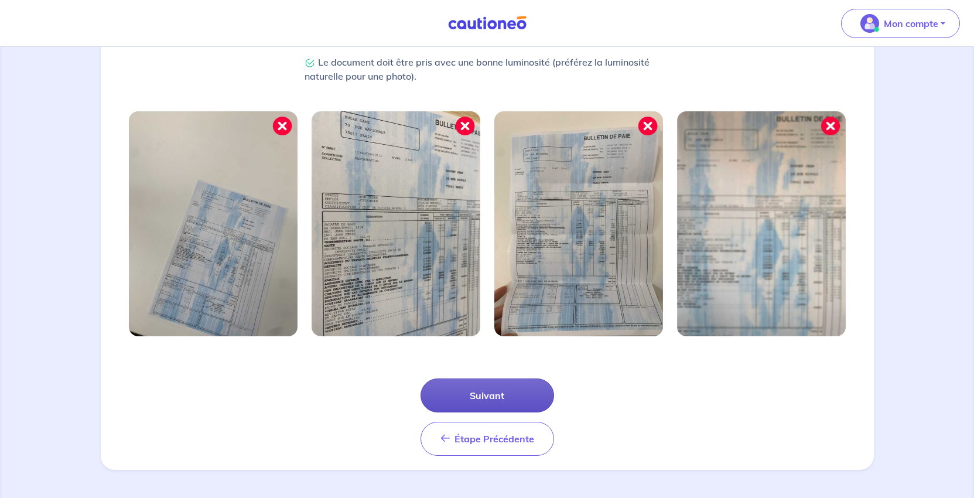
click at [495, 379] on button "Suivant" at bounding box center [488, 396] width 134 height 34
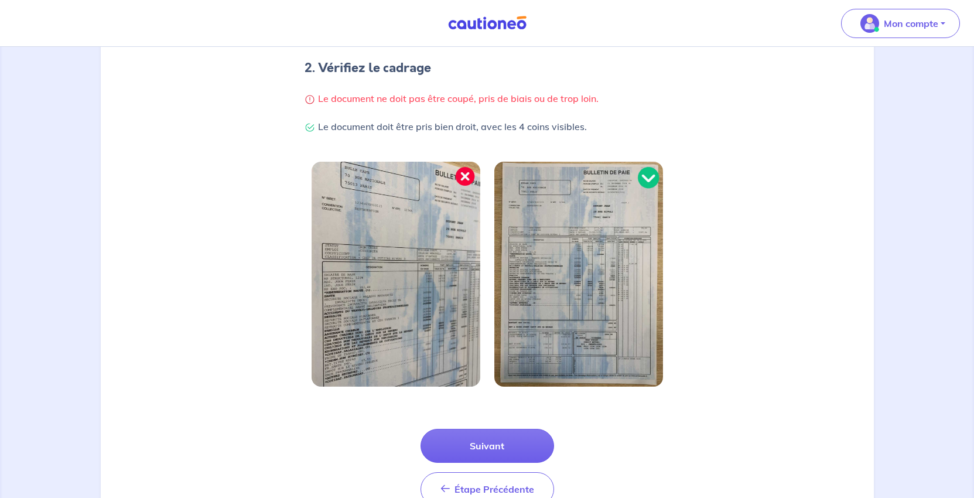
scroll to position [417, 0]
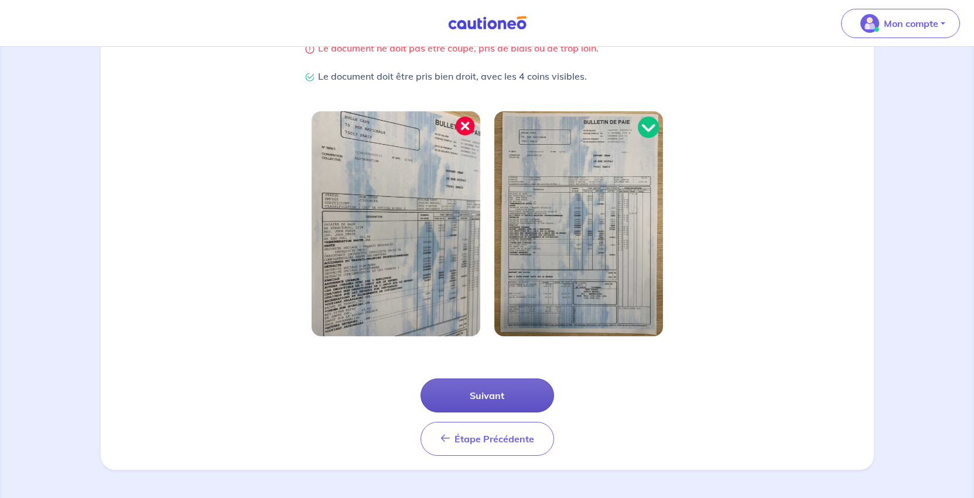
click at [494, 379] on button "Suivant" at bounding box center [488, 396] width 134 height 34
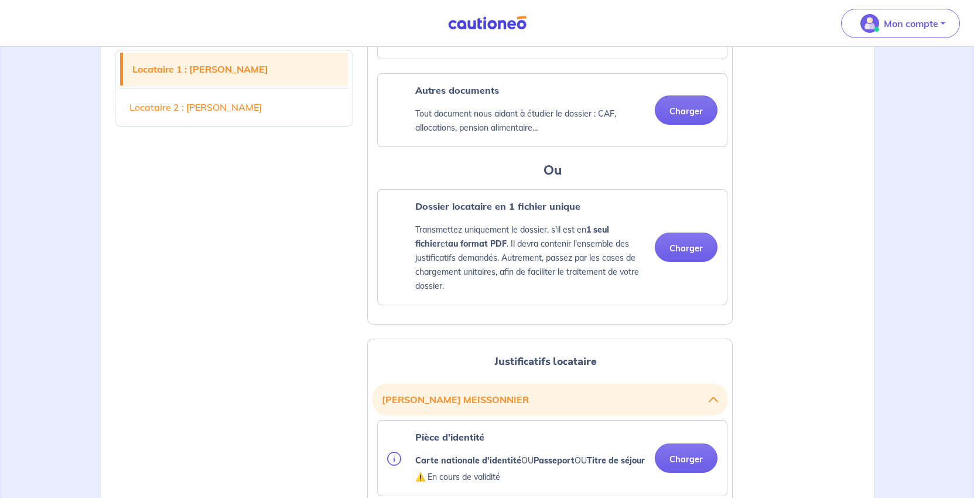
scroll to position [938, 0]
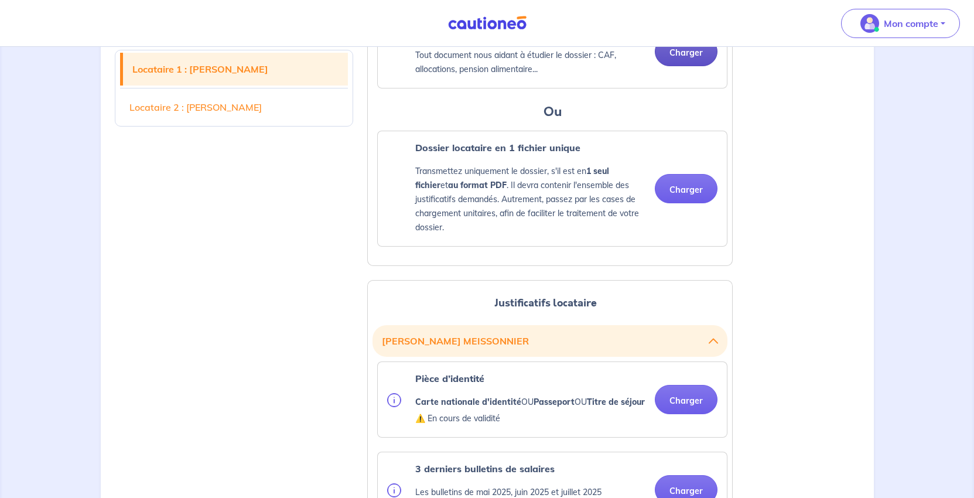
click at [667, 66] on button "Charger" at bounding box center [686, 51] width 63 height 29
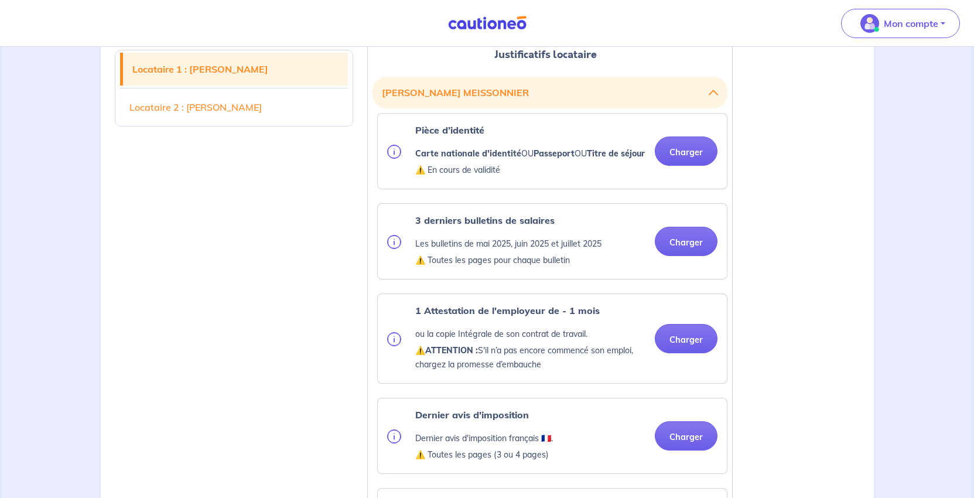
scroll to position [1289, 0]
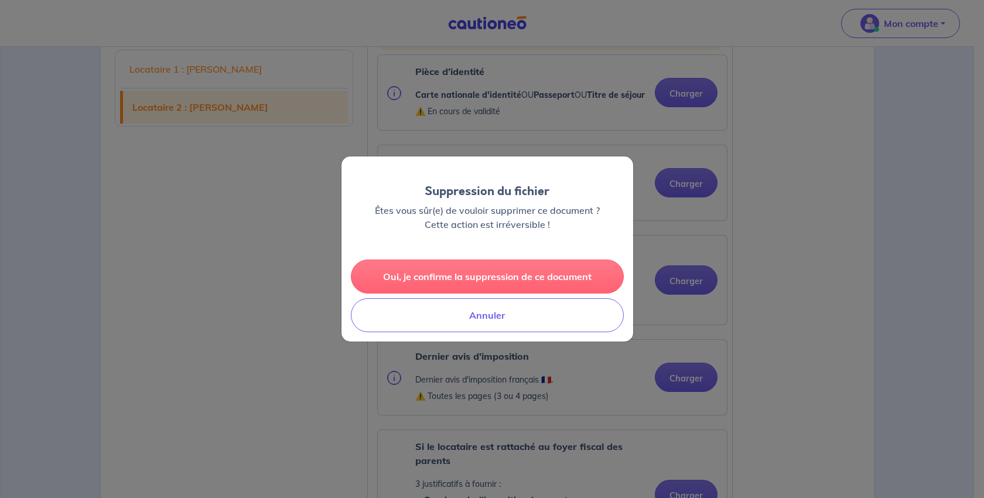
click at [513, 285] on button "Oui, je confirme la suppression de ce document" at bounding box center [487, 277] width 273 height 34
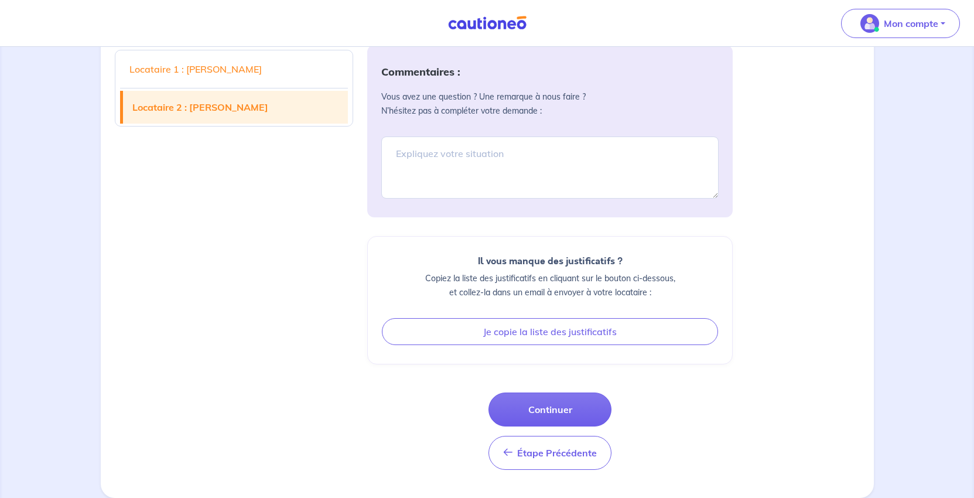
scroll to position [2578, 0]
click at [578, 393] on button "Continuer" at bounding box center [550, 410] width 123 height 34
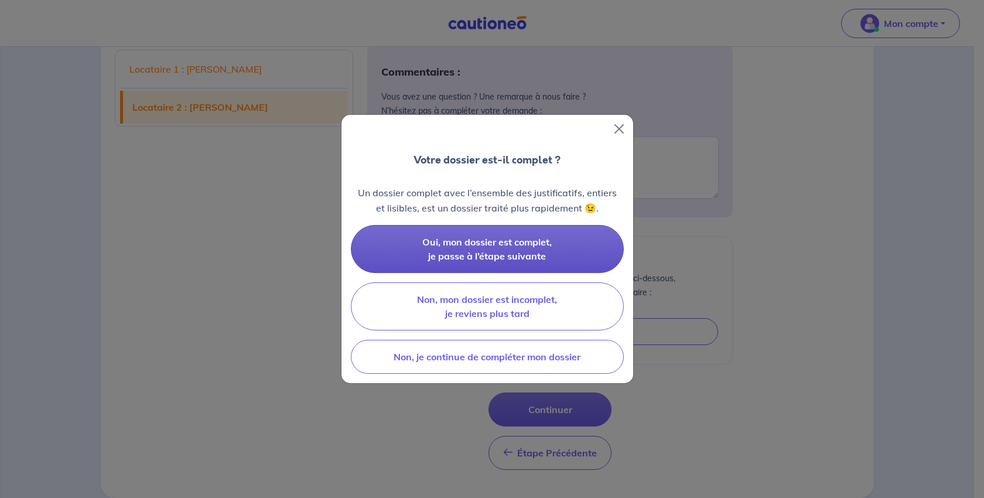
click at [516, 255] on span "Oui, mon dossier est complet, je passe à l’étape suivante" at bounding box center [486, 249] width 129 height 26
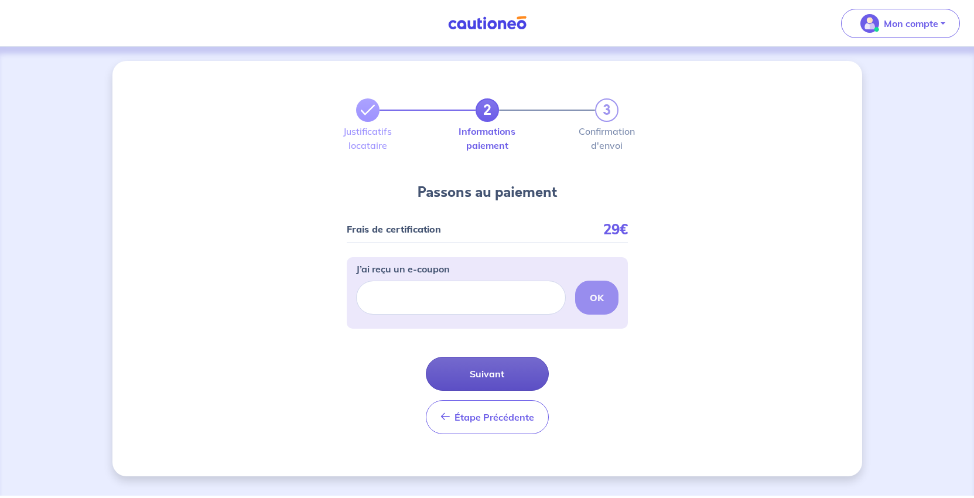
click at [522, 391] on button "Suivant" at bounding box center [487, 374] width 123 height 34
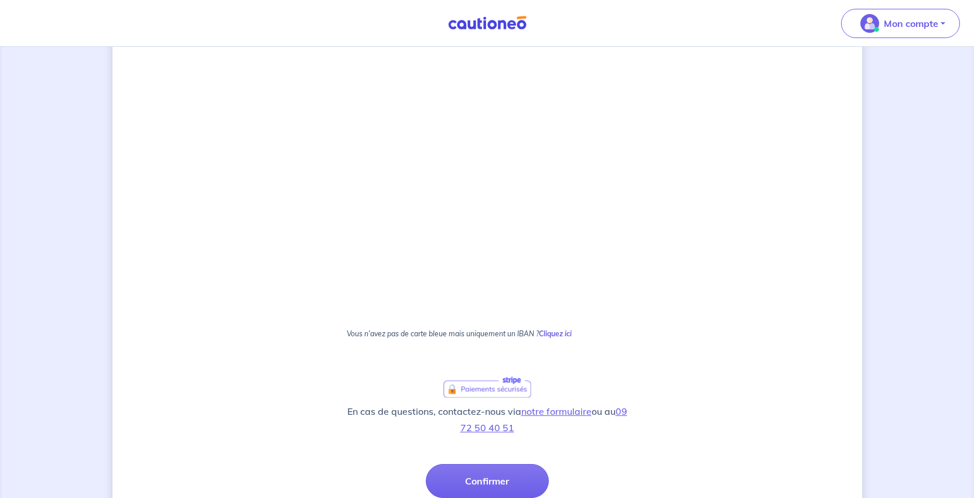
scroll to position [410, 0]
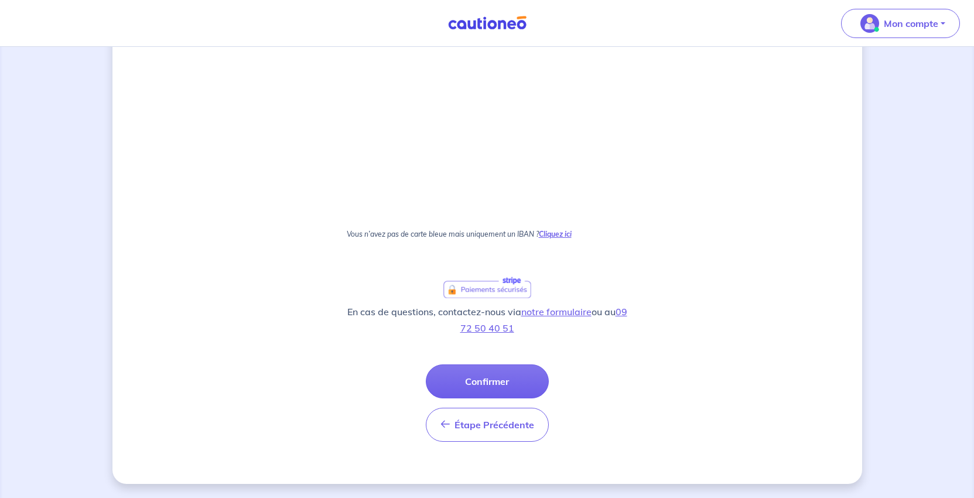
click at [572, 238] on strong "Cliquez ici" at bounding box center [555, 234] width 33 height 9
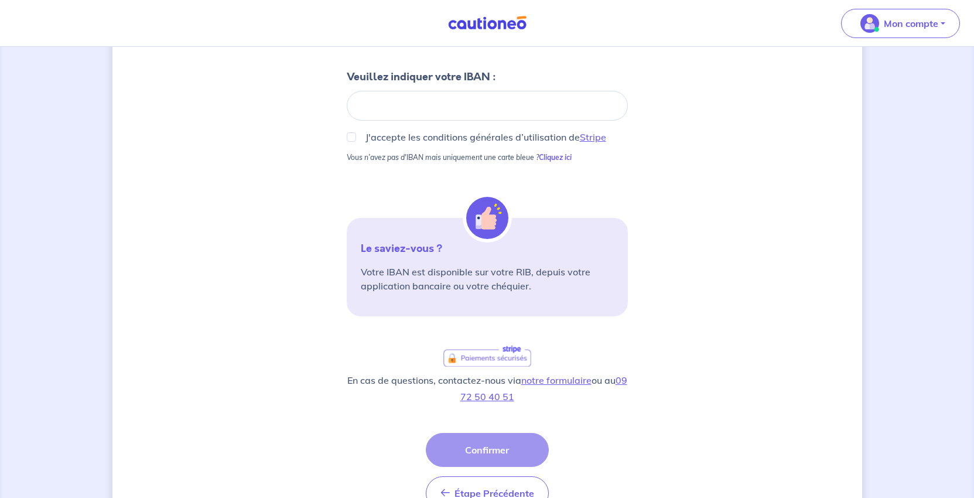
scroll to position [17, 0]
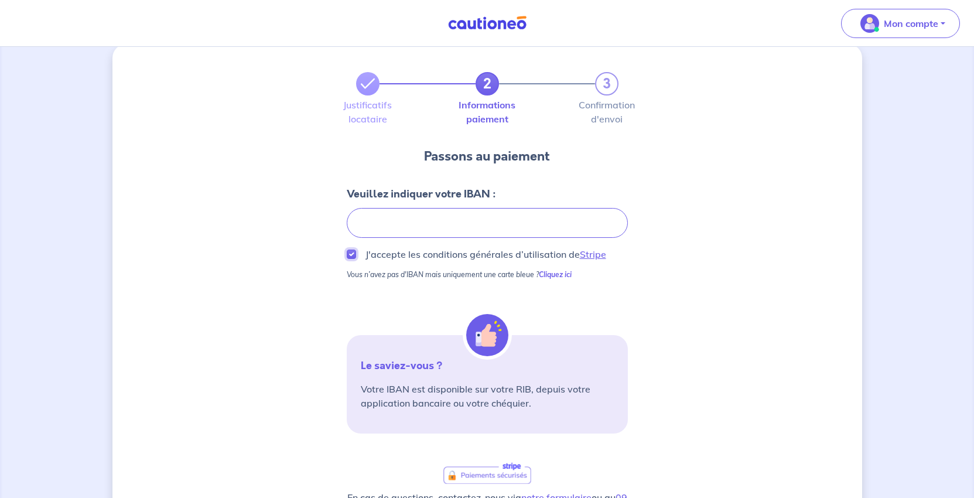
click at [347, 259] on input "J'accepte les conditions générales d’utilisation de Stripe" at bounding box center [351, 254] width 9 height 9
checkbox input "true"
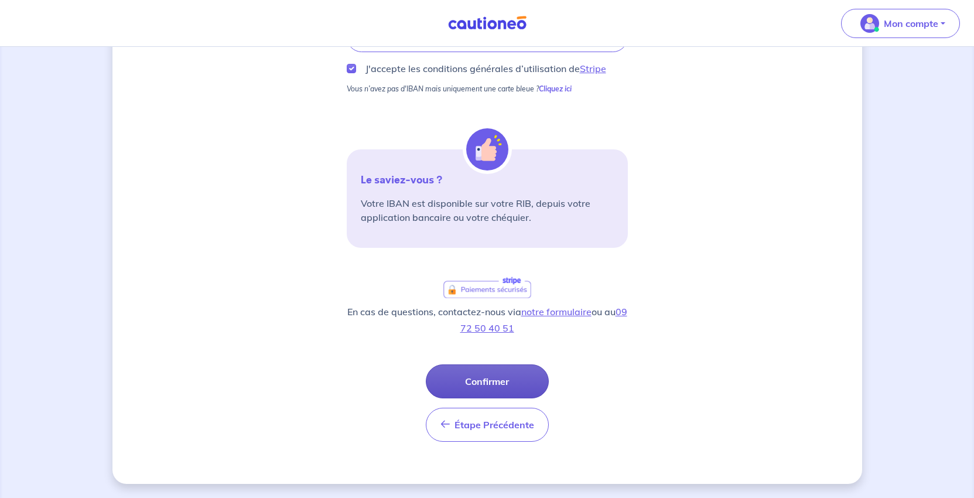
click at [529, 398] on button "Confirmer" at bounding box center [487, 381] width 123 height 34
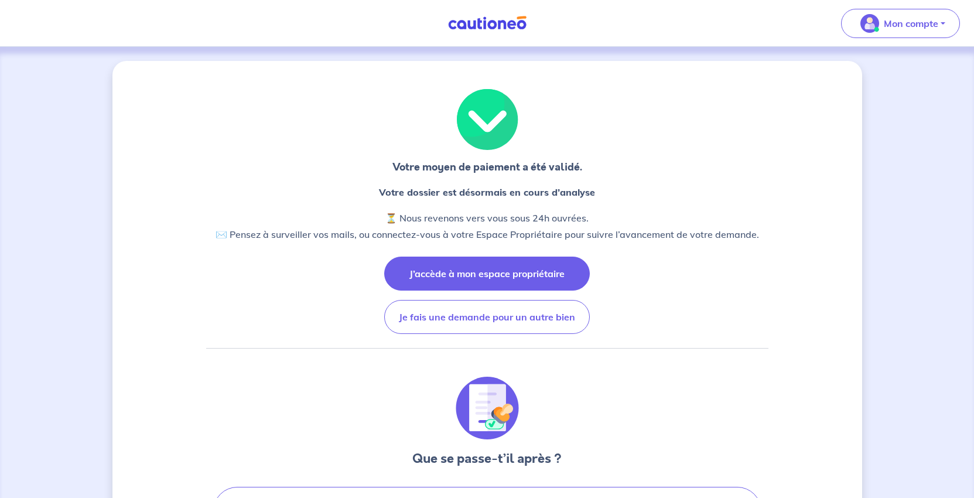
click at [492, 291] on button "J’accède à mon espace propriétaire" at bounding box center [487, 274] width 206 height 34
